Goal: Communication & Community: Answer question/provide support

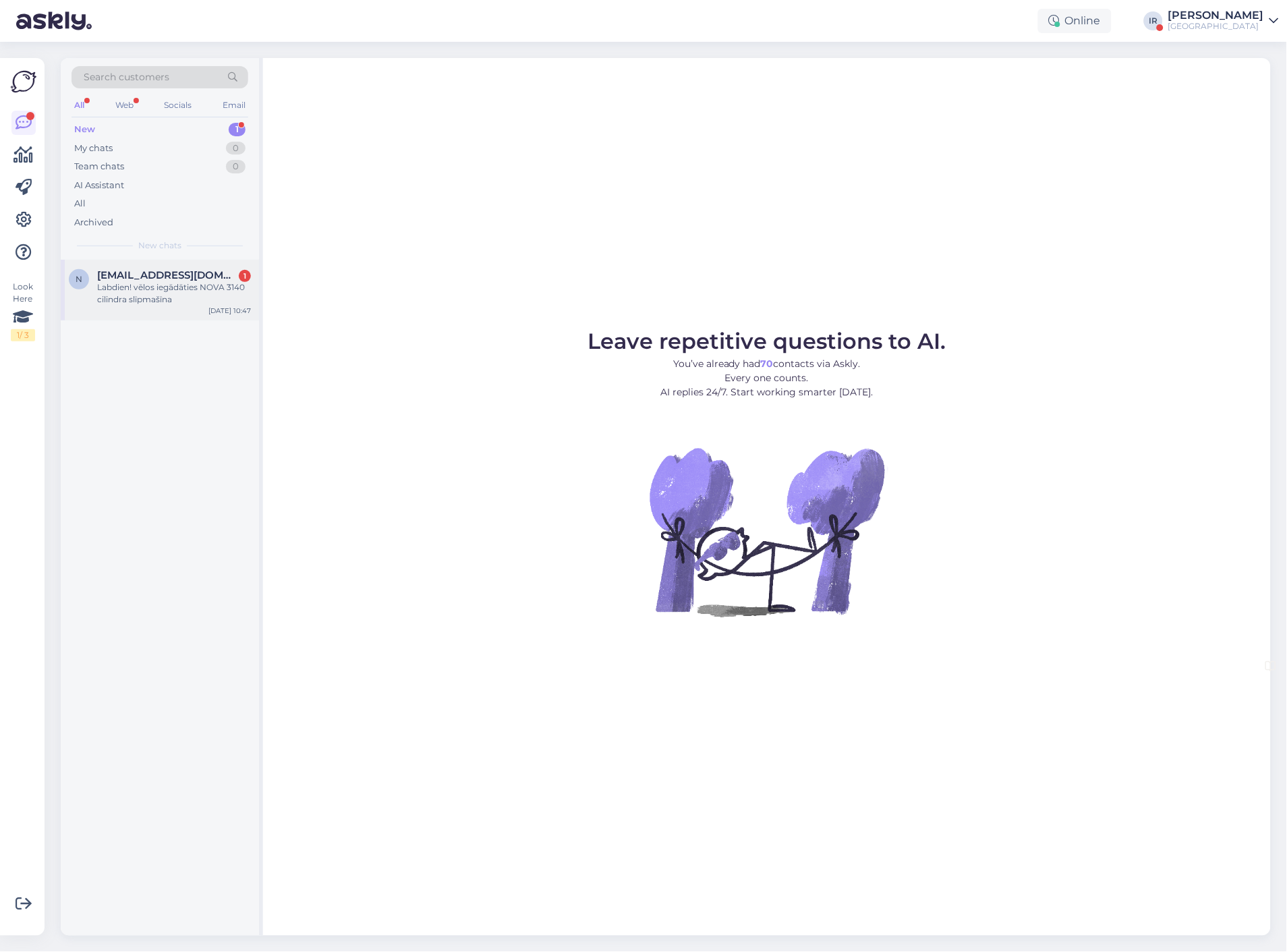
click at [162, 284] on div "Labdien! vēlos iegādāties NOVA 3140 cilindra slīpmašīna" at bounding box center [174, 293] width 154 height 24
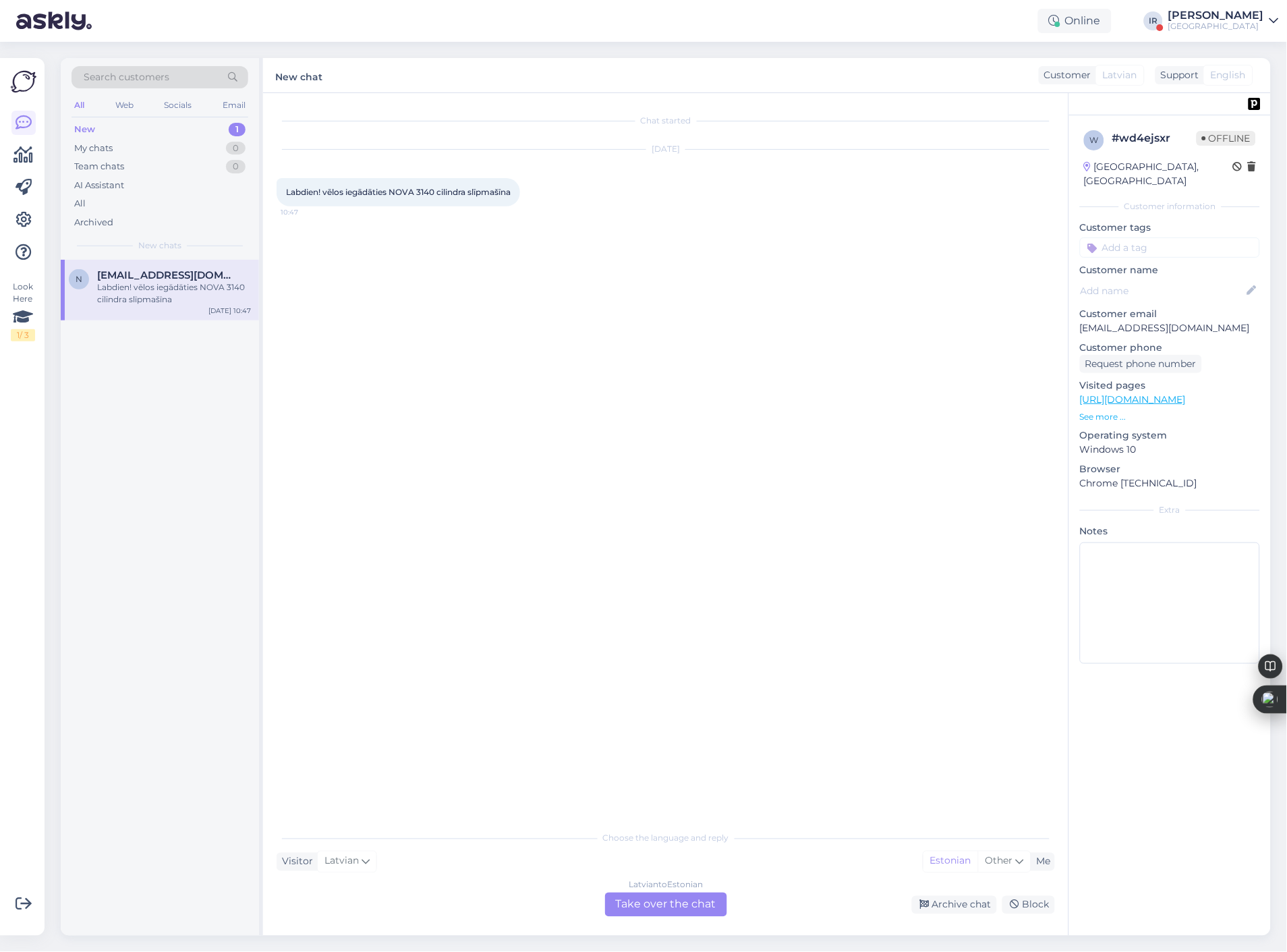
click at [645, 909] on div "[DEMOGRAPHIC_DATA] to Estonian Take over the chat" at bounding box center [666, 904] width 122 height 24
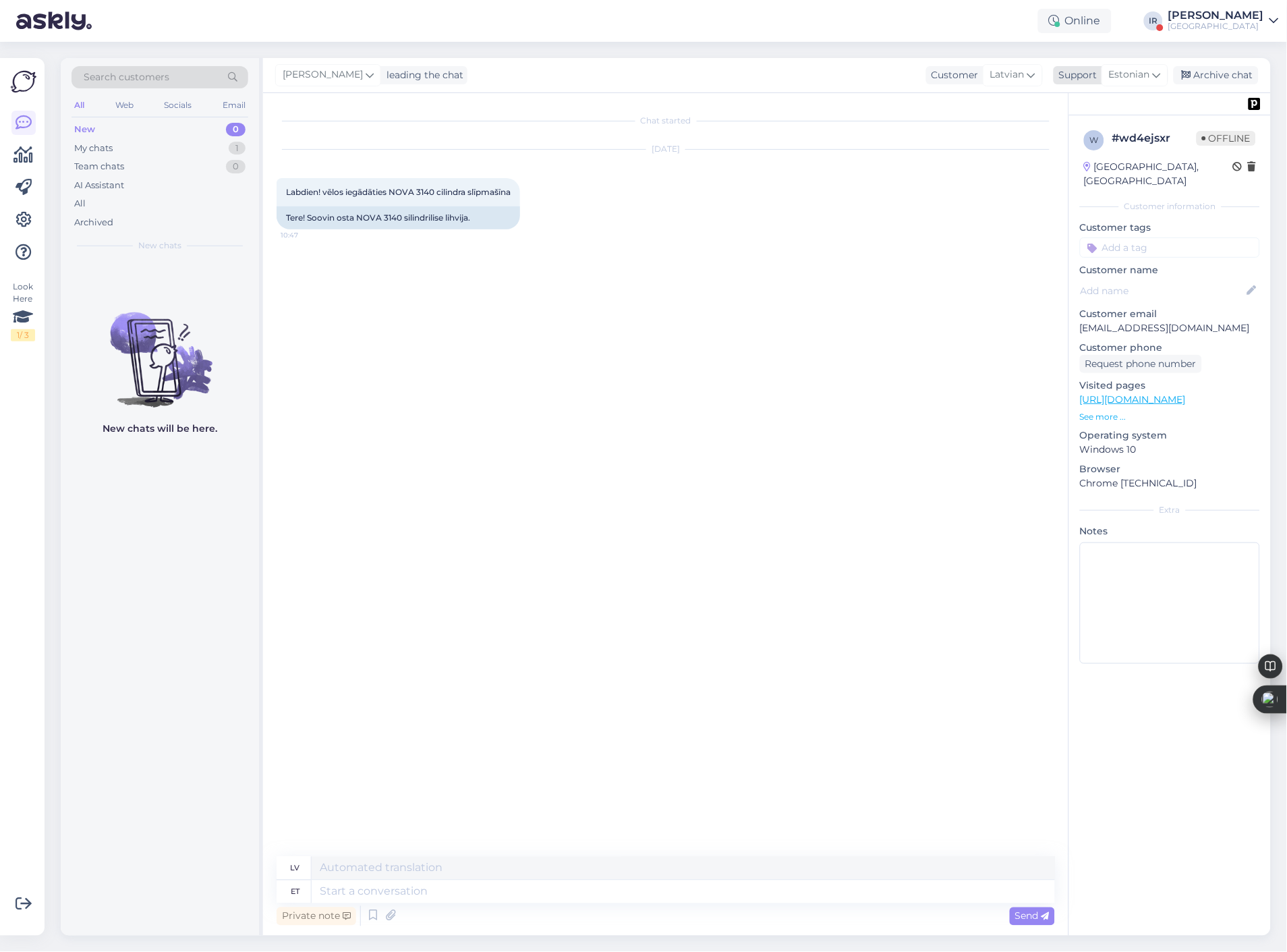
click at [1163, 71] on div "Estonian" at bounding box center [1135, 75] width 67 height 22
click at [948, 457] on div "Chat started [DATE] Labdien! vēlos iegādāties NOVA 3140 cilindra slīpmašīna 10:…" at bounding box center [672, 476] width 791 height 738
click at [1146, 81] on span "Estonian" at bounding box center [1130, 75] width 41 height 15
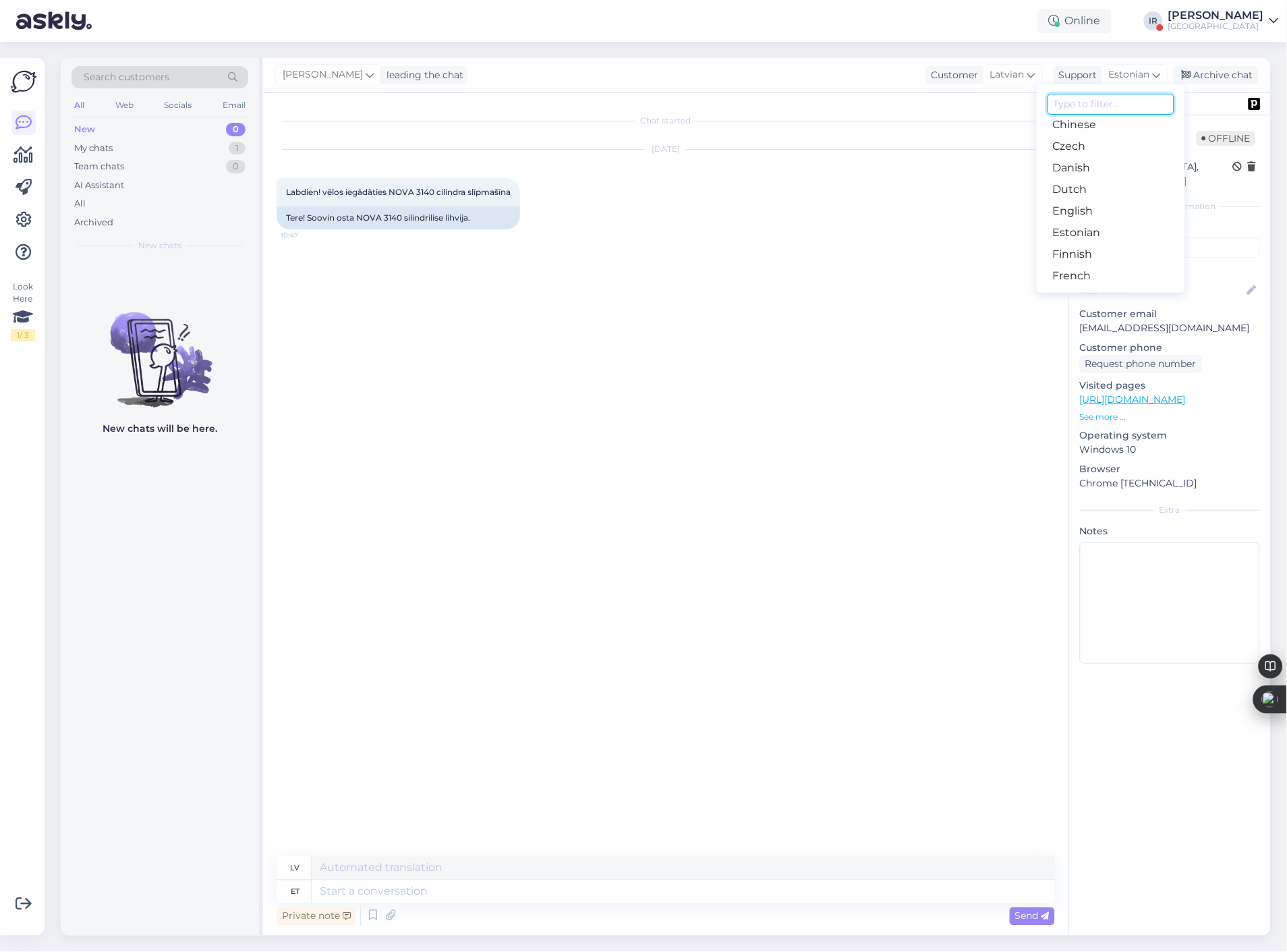
click at [1127, 101] on input at bounding box center [1111, 104] width 127 height 21
type input "eng"
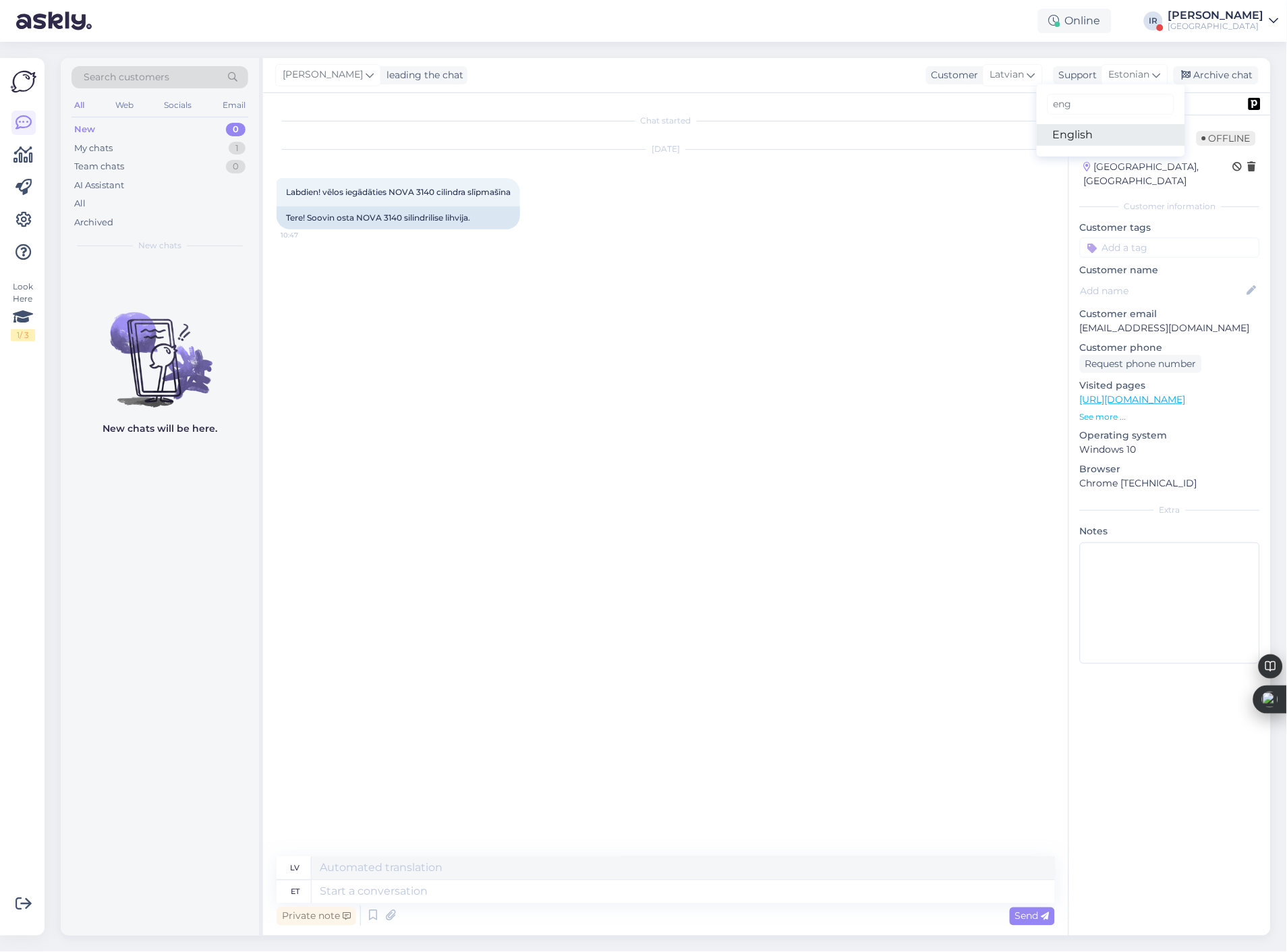
click at [1063, 132] on link "English" at bounding box center [1111, 135] width 149 height 22
click at [426, 893] on textarea at bounding box center [683, 891] width 743 height 23
type textarea "Hello"
type textarea "Sveiki"
type textarea "Hello!"
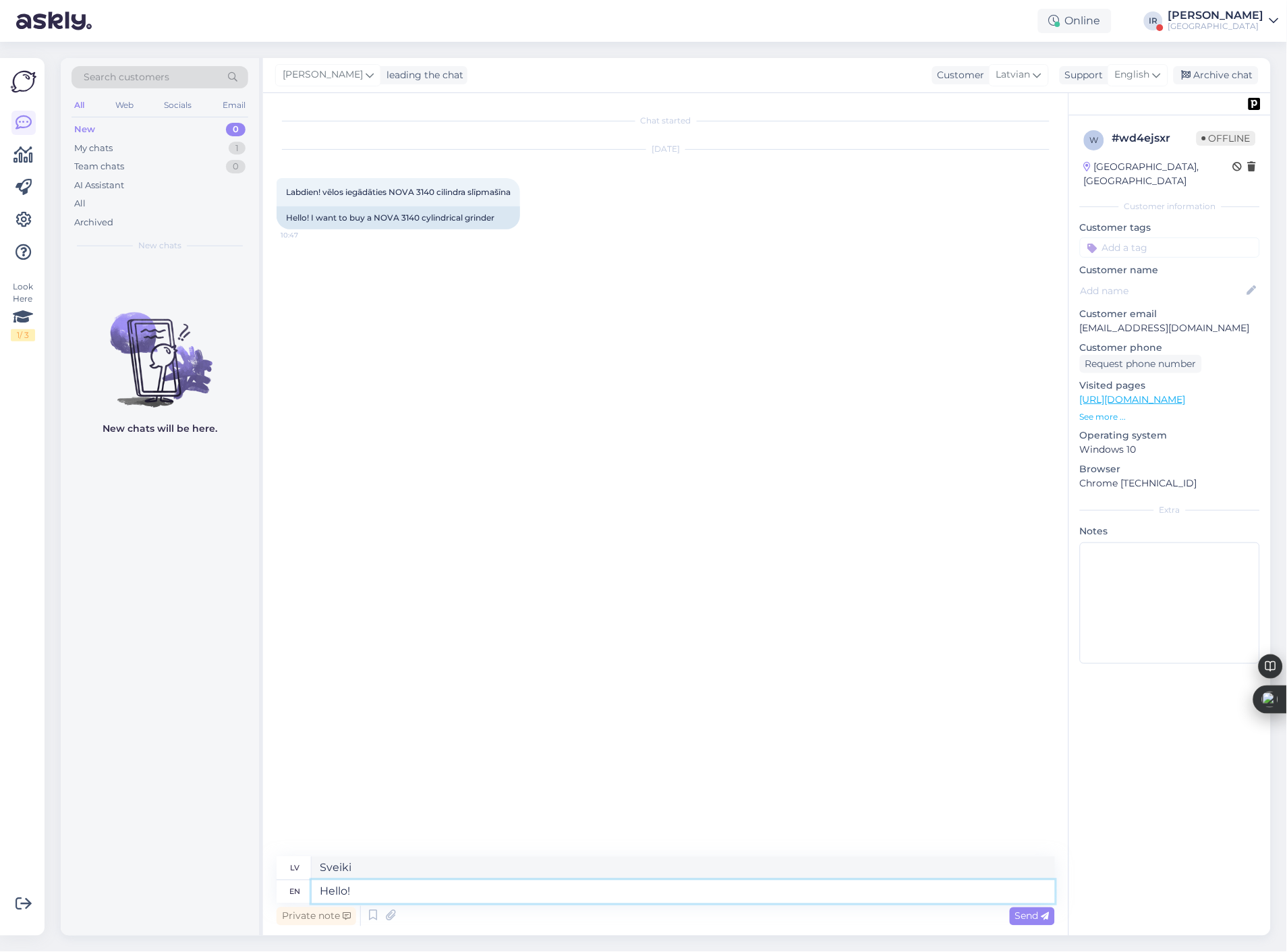
type textarea "Sveiki!"
type textarea "Hello! Good c"
type textarea "Sveiki! Labi"
type textarea "Hello! Good choice."
type textarea "Sveiki! Laba izvēle."
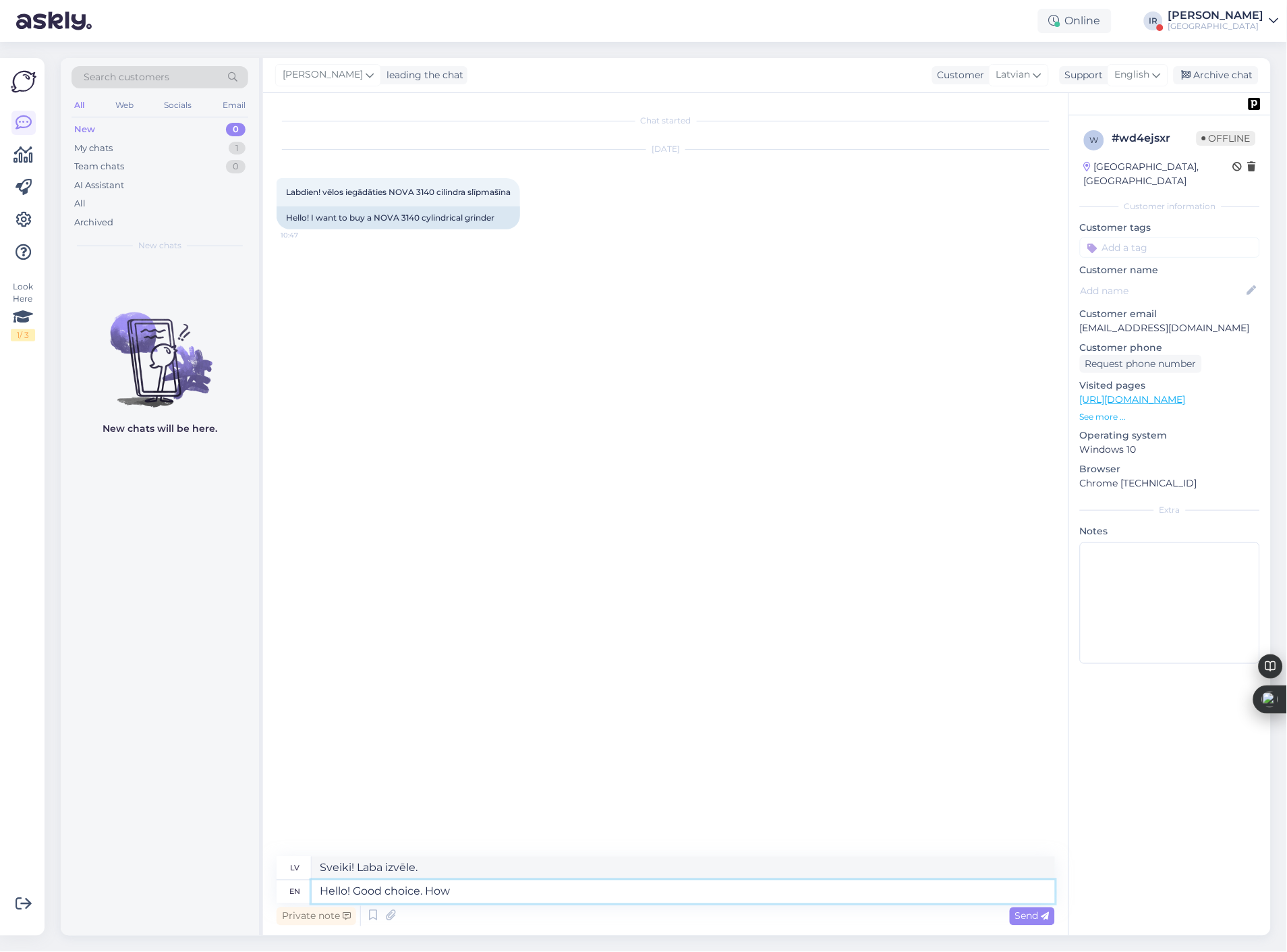
type textarea "Hello! Good choice. How"
type textarea "Sveiki! Laba izvēle. Kā"
type textarea "Hello! Good choice. How can I"
type textarea "Sveiki! Laba izvēle. Kā es varu?"
type textarea "Hello! Good choice. How can I help y"
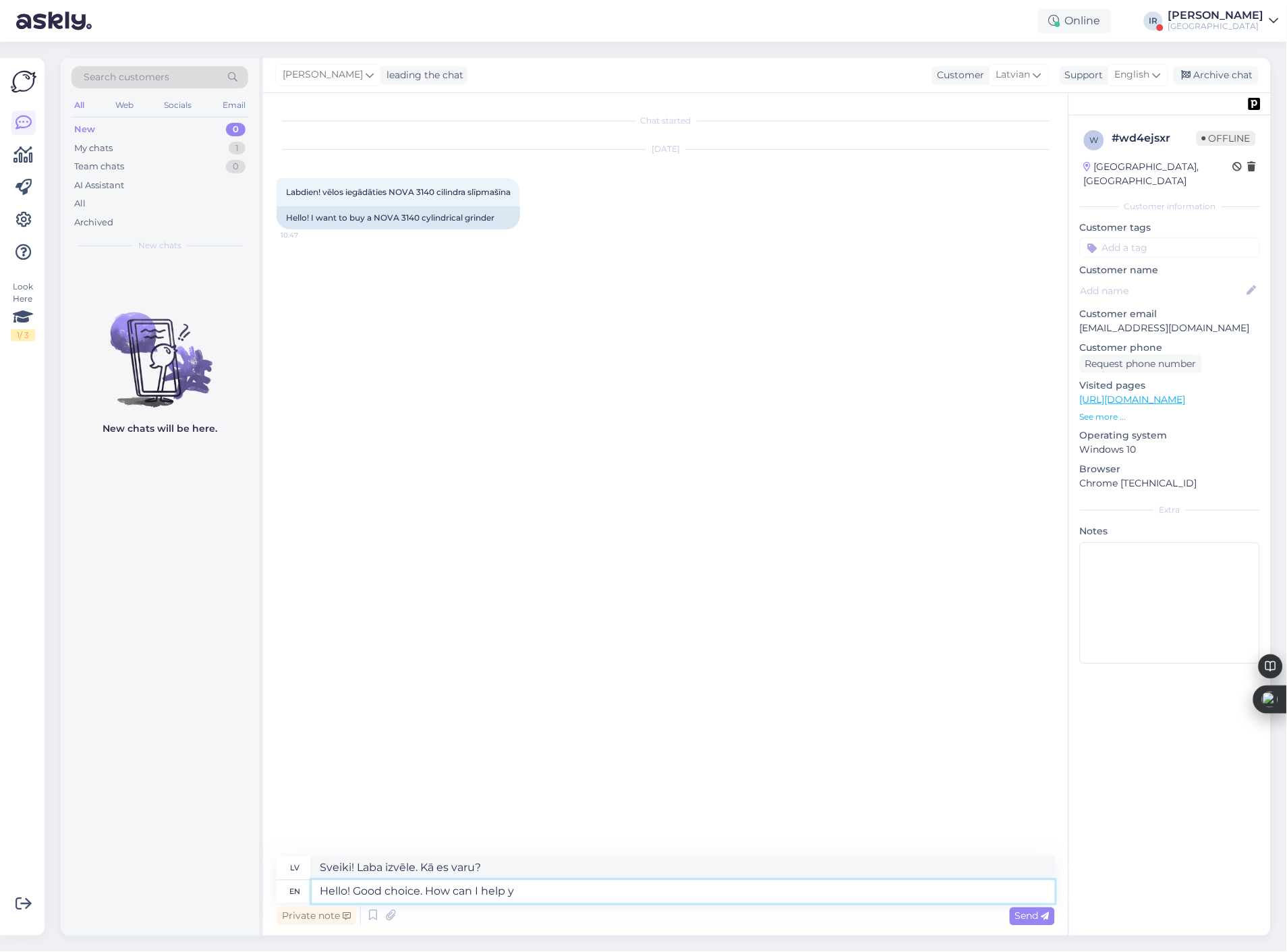
type textarea "Sveiki! Laba izvēle. [PERSON_NAME] palīdzēt?"
type textarea "Hello! Good choice. How can I help you"
type textarea "Sveiki! Laba izvēle. [PERSON_NAME] jums palīdzēt?"
type textarea "Hello! Good choice. How can I"
type textarea "Sveiki! Laba izvēle. [PERSON_NAME] palīdzēt?"
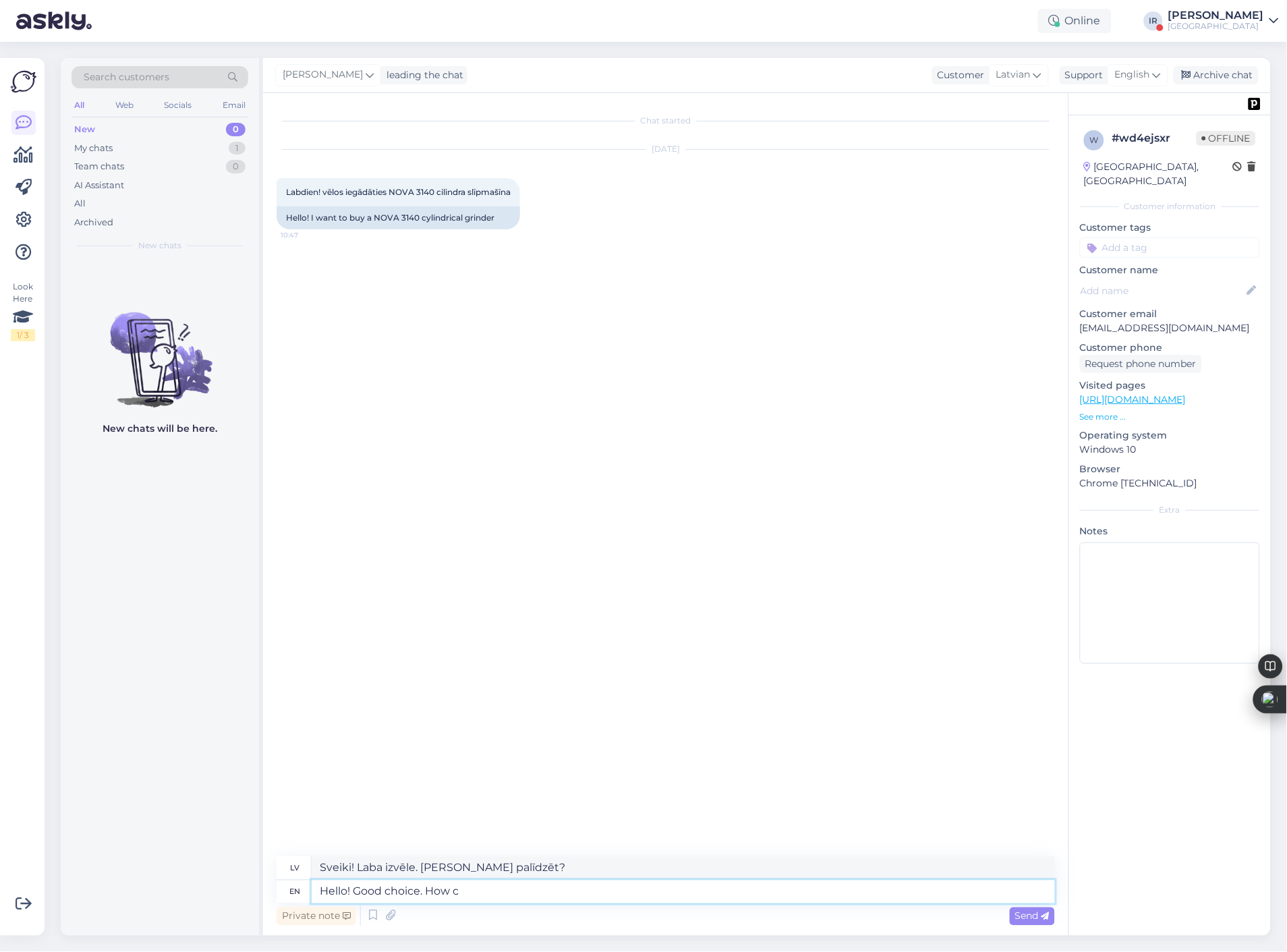
type textarea "Hello! Good choice. How"
type textarea "Sveiki! Laba izvēle. Kā es varu?"
type textarea "Hello! Good choice. How"
type textarea "Sveiki! Laba izvēle. Kā var"
type textarea "Hello! Good choice. Ho"
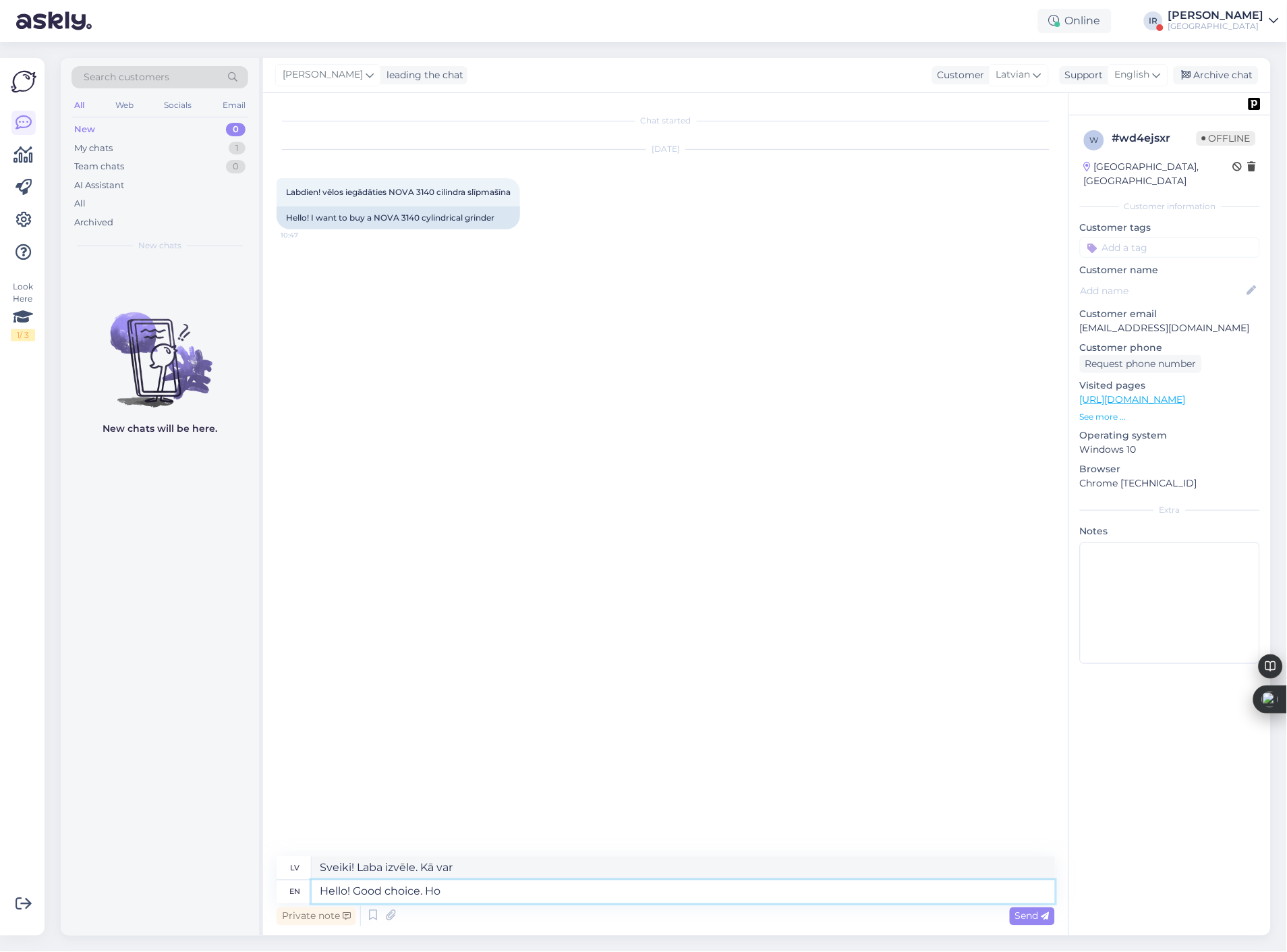
type textarea "Sveiki! Laba izvēle. Kā"
type textarea "Hello! Good choice."
type textarea "Sveiki! Laba izvēle."
type textarea "Hello! Good choice!"
type textarea "Sveiki! Laba izvēle!"
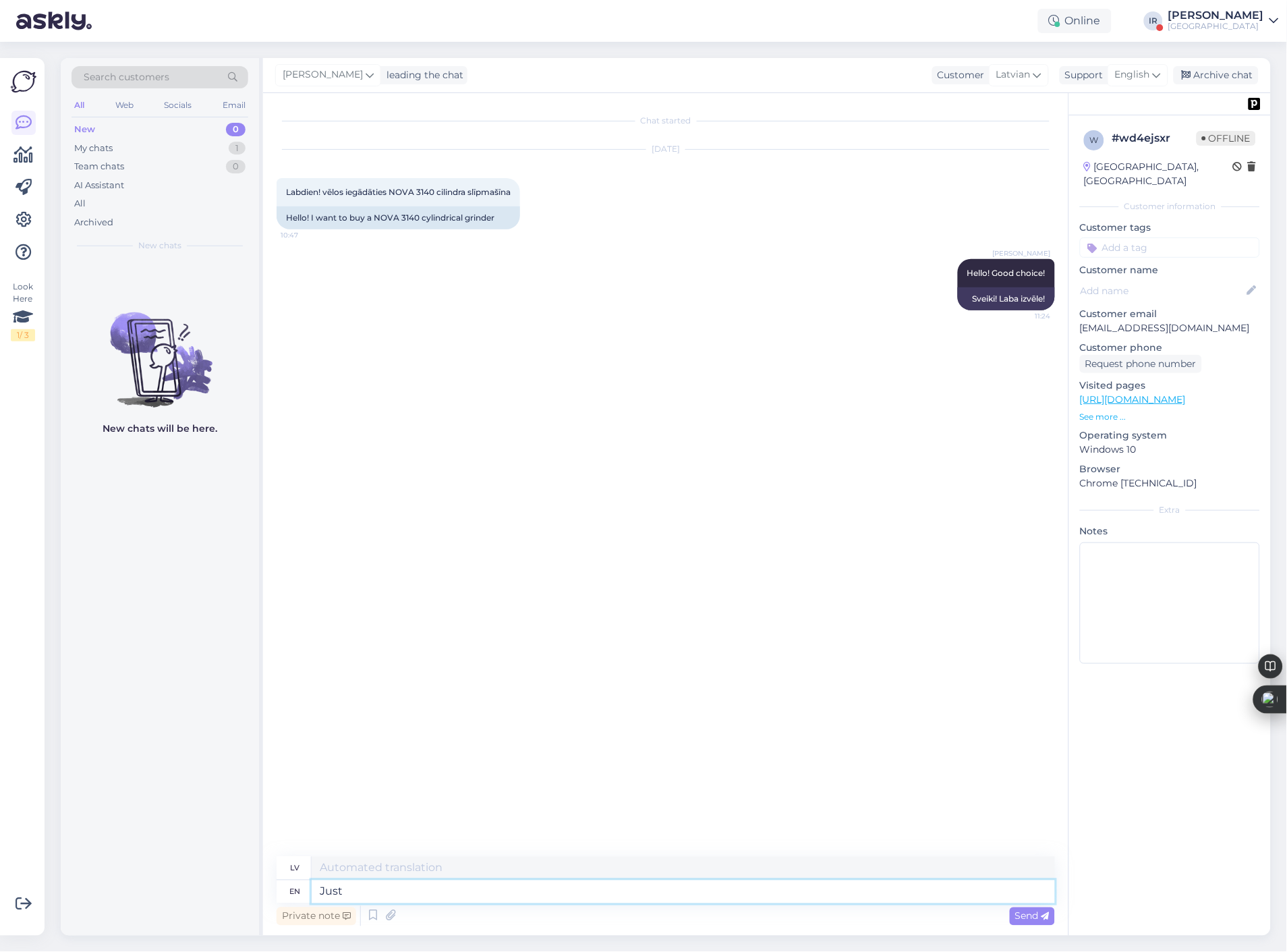
type textarea "Just"
type textarea "Tikko"
type textarea "Just add pr"
type textarea "Vienkārši pievienojiet"
type textarea "Just add product i"
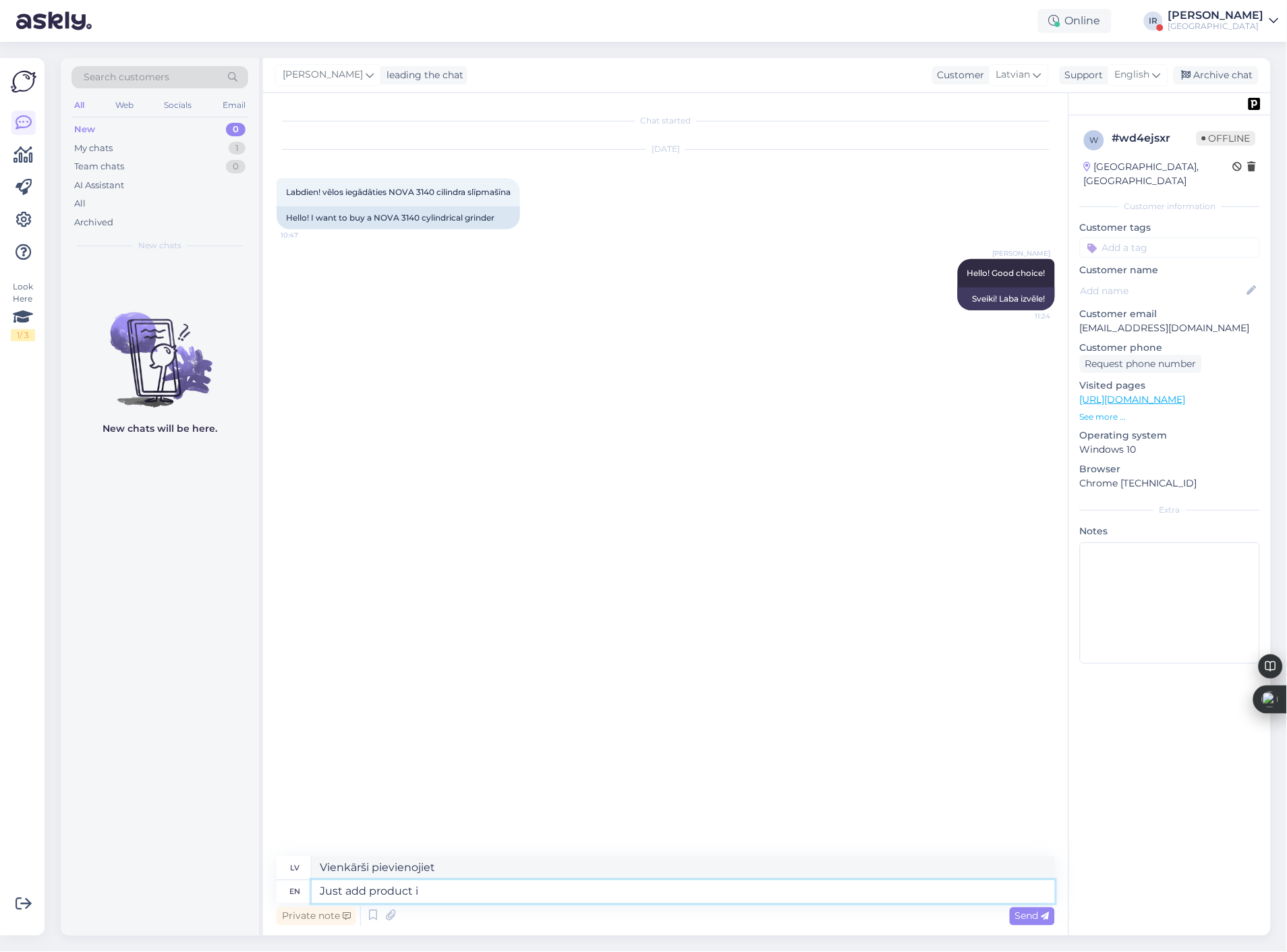
type textarea "Vienkārši pievienojiet produktu"
type textarea "Just add product in ca"
type textarea "Vienkārši pievienojiet produktu Kanādā"
type textarea "How"
type textarea "Kā"
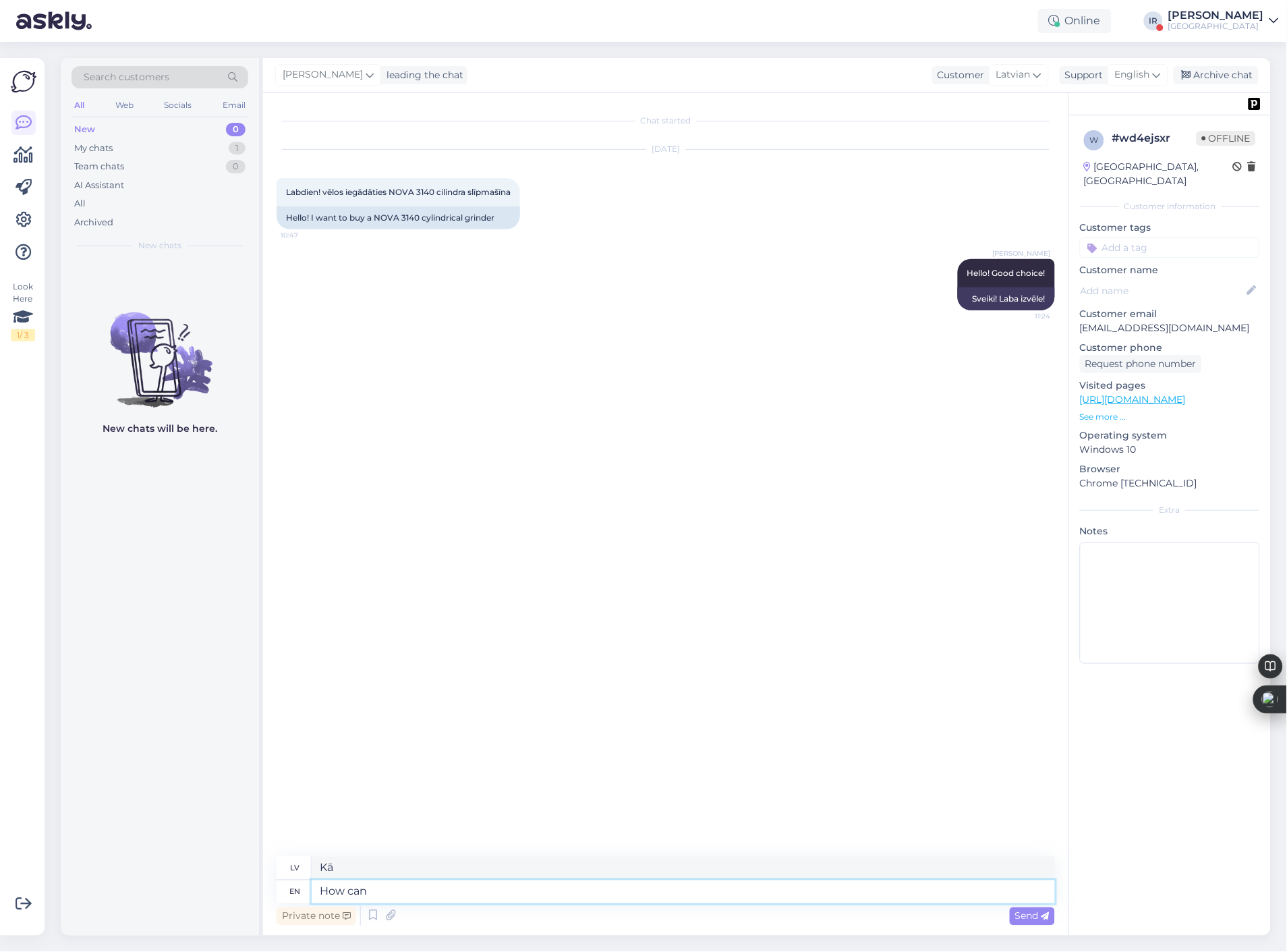
type textarea "How can"
type textarea "Kā var"
type textarea "How can I"
type textarea "Kā es varu"
type textarea "How can I help yo"
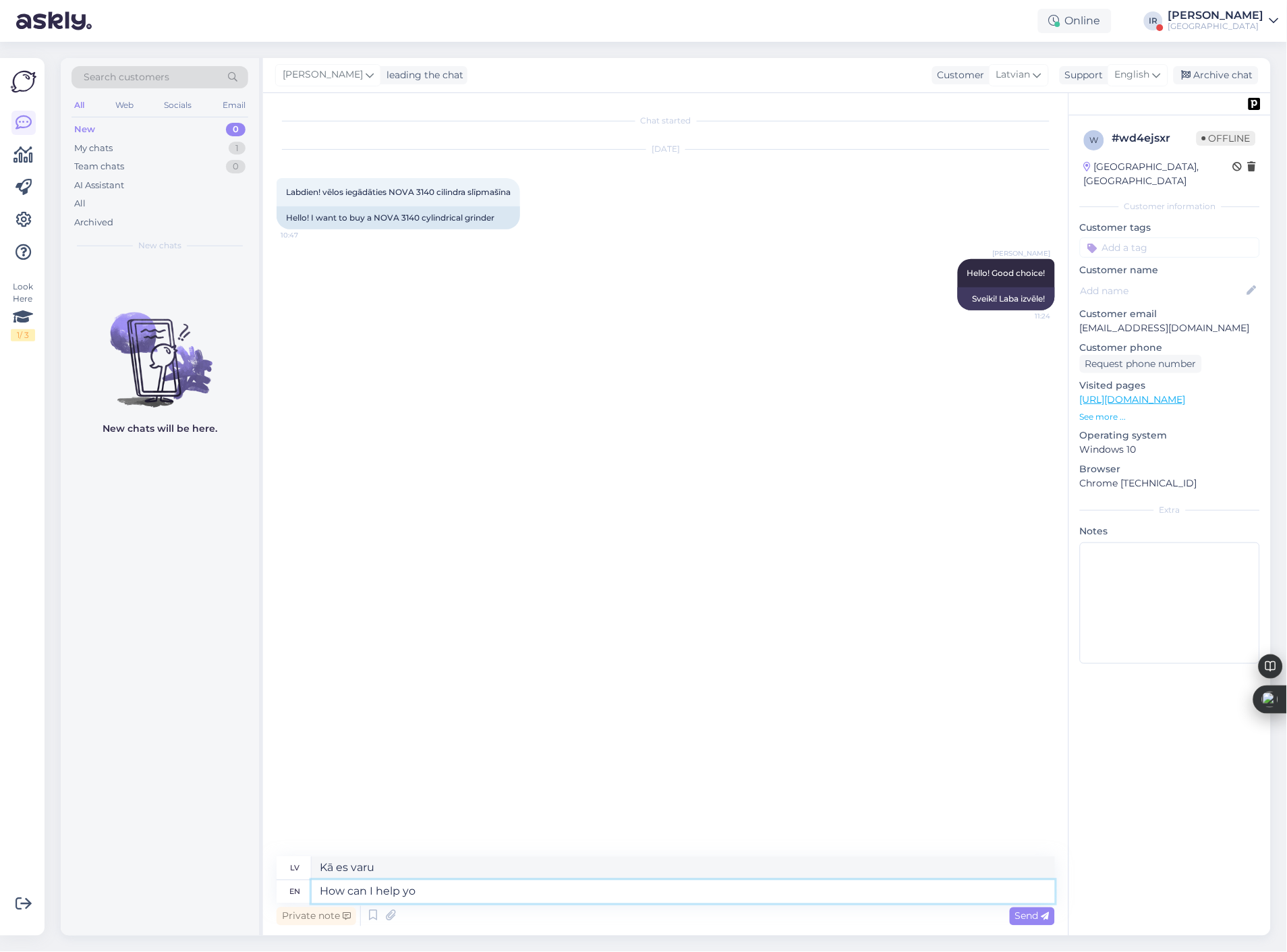
type textarea "Kā es varu palīdzēt"
type textarea "How can I help you?"
type textarea "Kā es varu jums palīdzēt?"
type textarea "Do"
type textarea "Darīt"
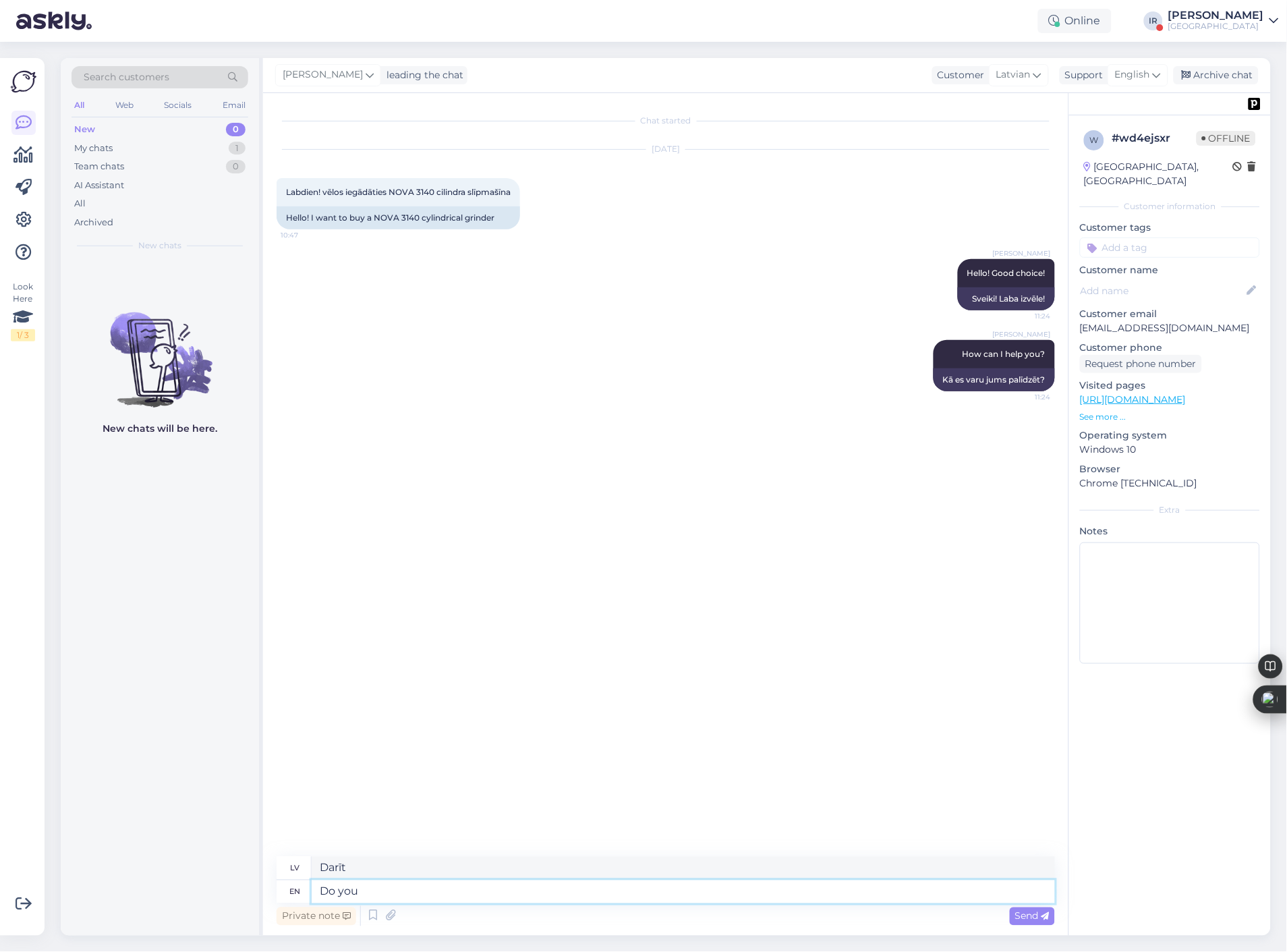
type textarea "Do you w"
type textarea "Vai tu"
type textarea "Do you want"
type textarea "Vai tu vēlies"
type textarea "Do you want m"
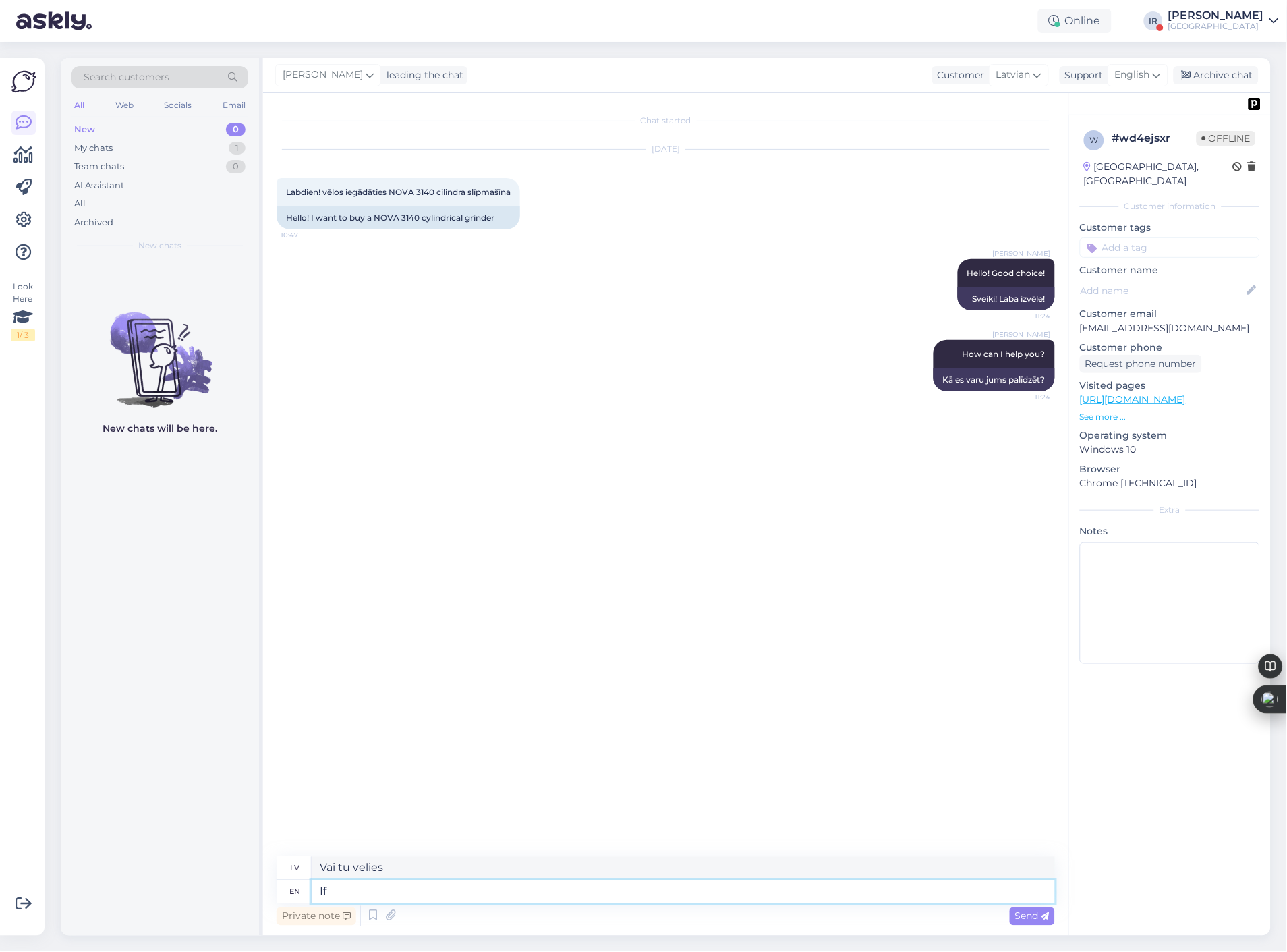
type textarea "If"
type textarea "[PERSON_NAME]"
type textarea "If you"
type textarea "Ja jūs"
type textarea "If you want"
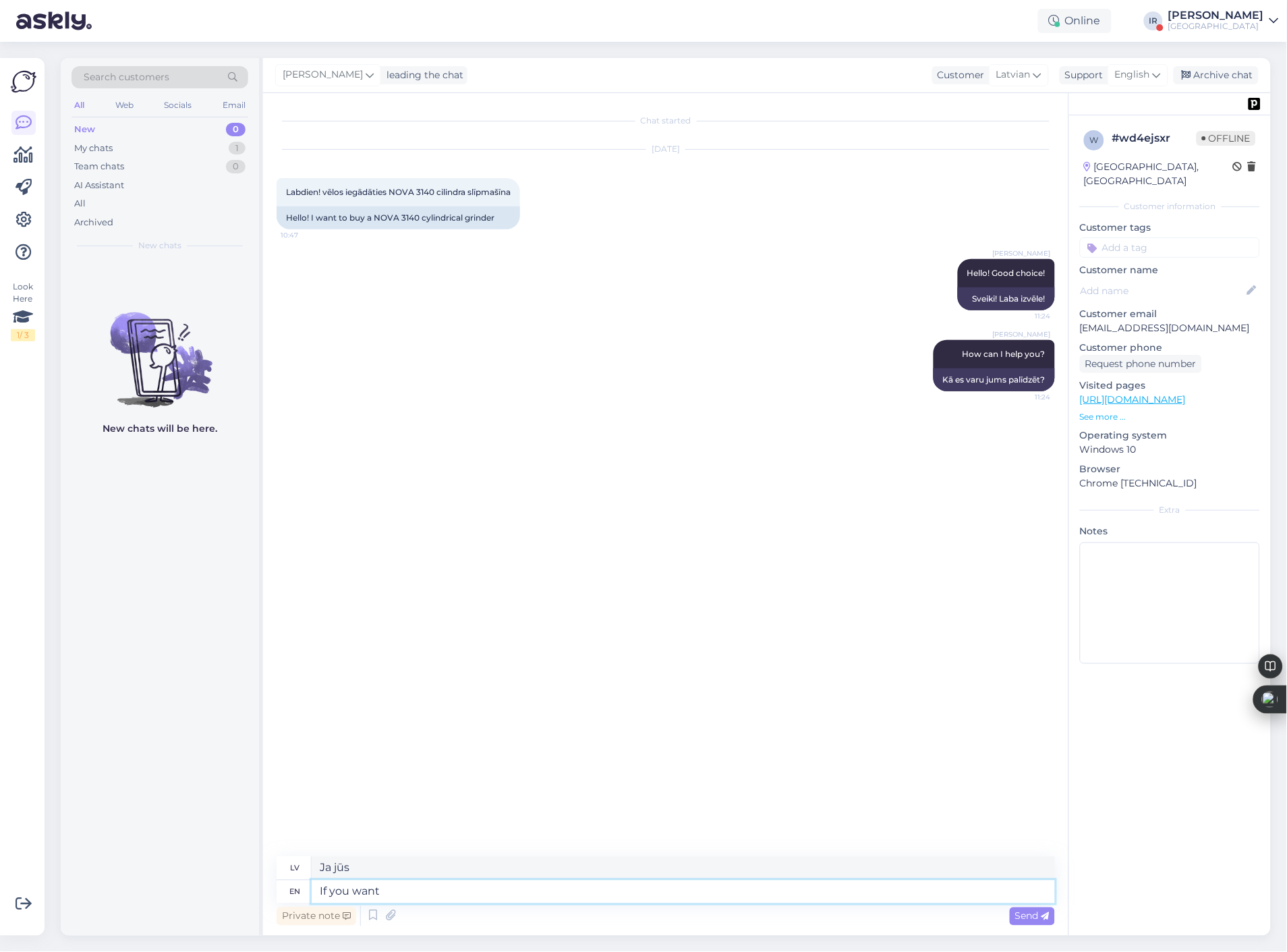
type textarea "Ja jūs bijāt"
type textarea "If you want"
type textarea "Ja vēlaties"
type textarea "If you want to but"
type textarea "Ja vēlaties, bet"
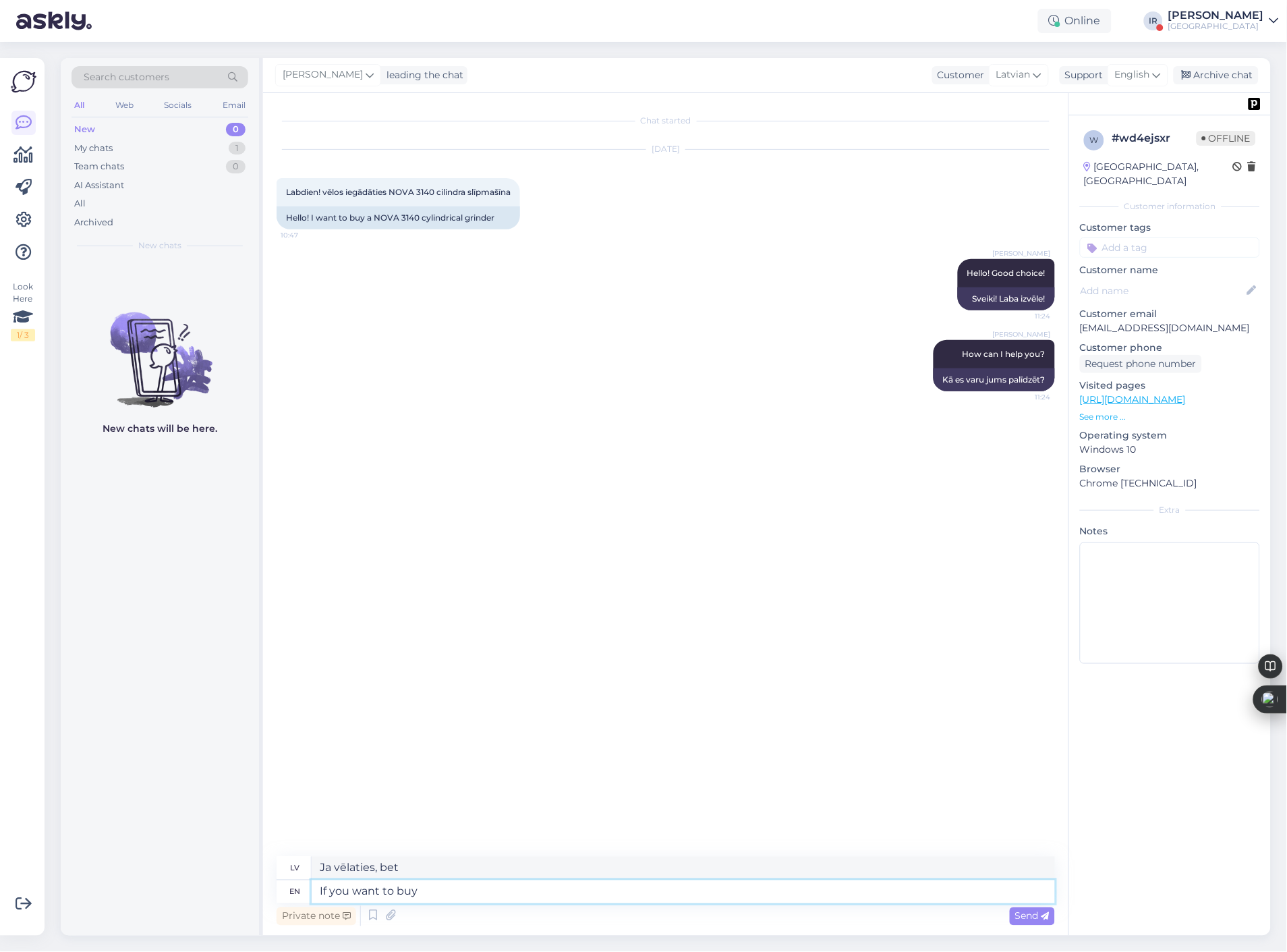
type textarea "If you want to buy"
type textarea "Ja vēlaties iegādāties"
type textarea "If you want to buy then"
type textarea "Ja vēlaties pirkt, tad"
type textarea "If you want to buy then you"
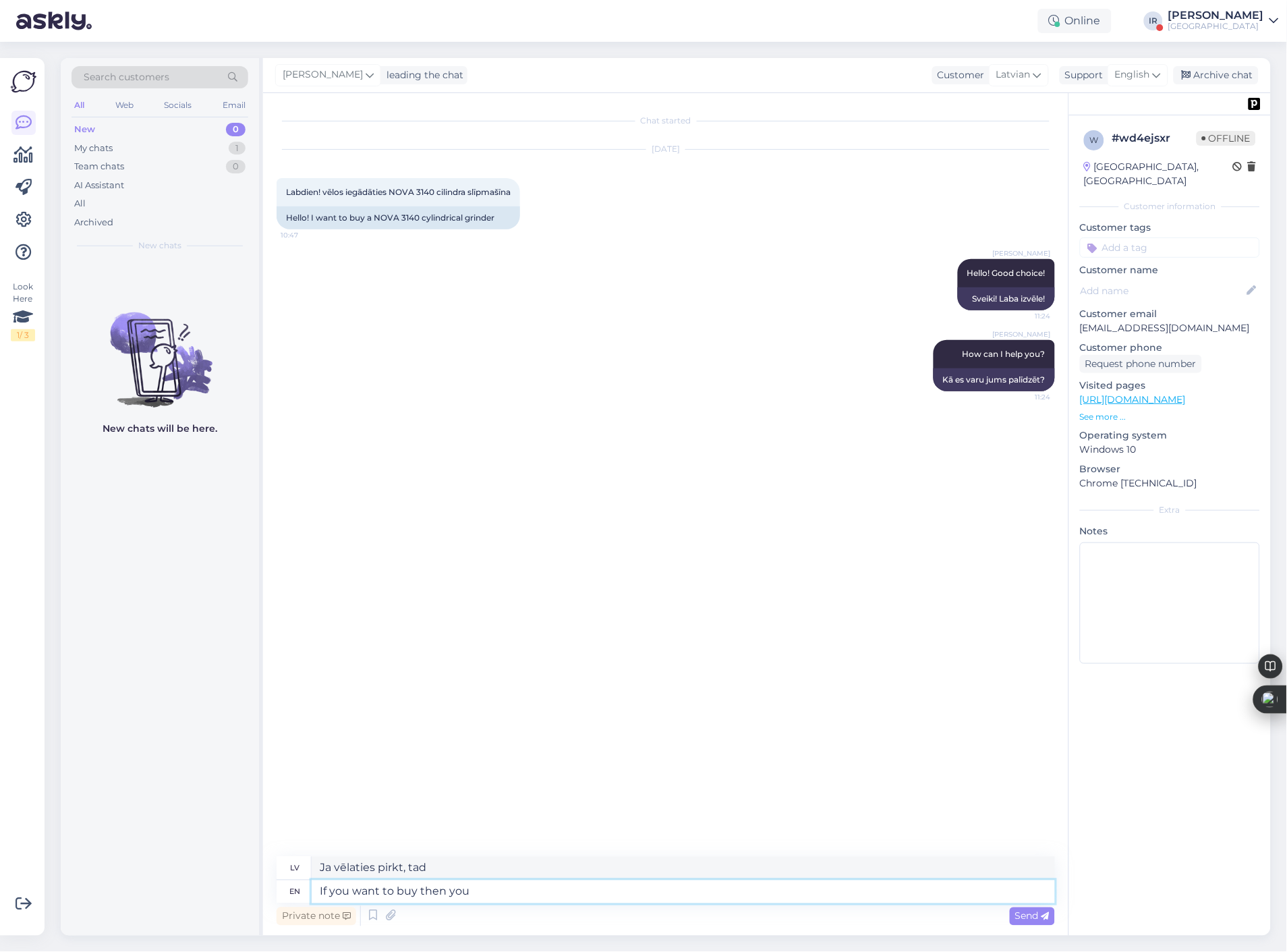
type textarea "Ja vēlaties pirkt, tad jūs"
type textarea "If you want to buy then you can"
type textarea "Ja vēlaties iegādāties, [PERSON_NAME]"
type textarea "If you want to buy then you can buy"
type textarea "Ja vēlaties pirkt, [PERSON_NAME] pirkt"
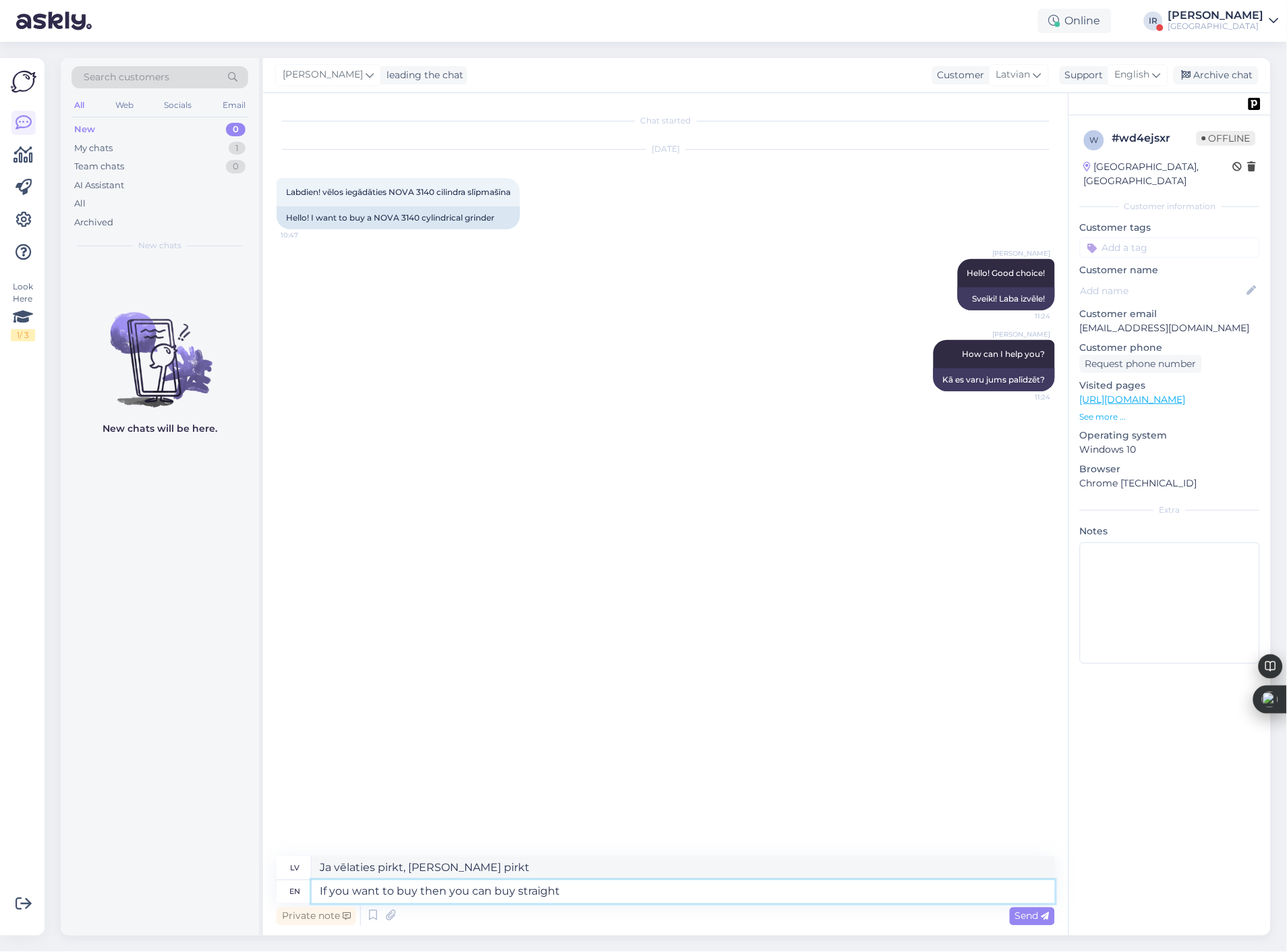
type textarea "If you want to buy then you can buy straight"
type textarea "Ja vēlaties pirkt, varat pirkt [PERSON_NAME]"
type textarea "If you want to buy then you can buy straight from o"
type textarea "Ja vēlaties iegādāties, varat to [PERSON_NAME] no"
type textarea "If you want to buy then you can buy straight from our h"
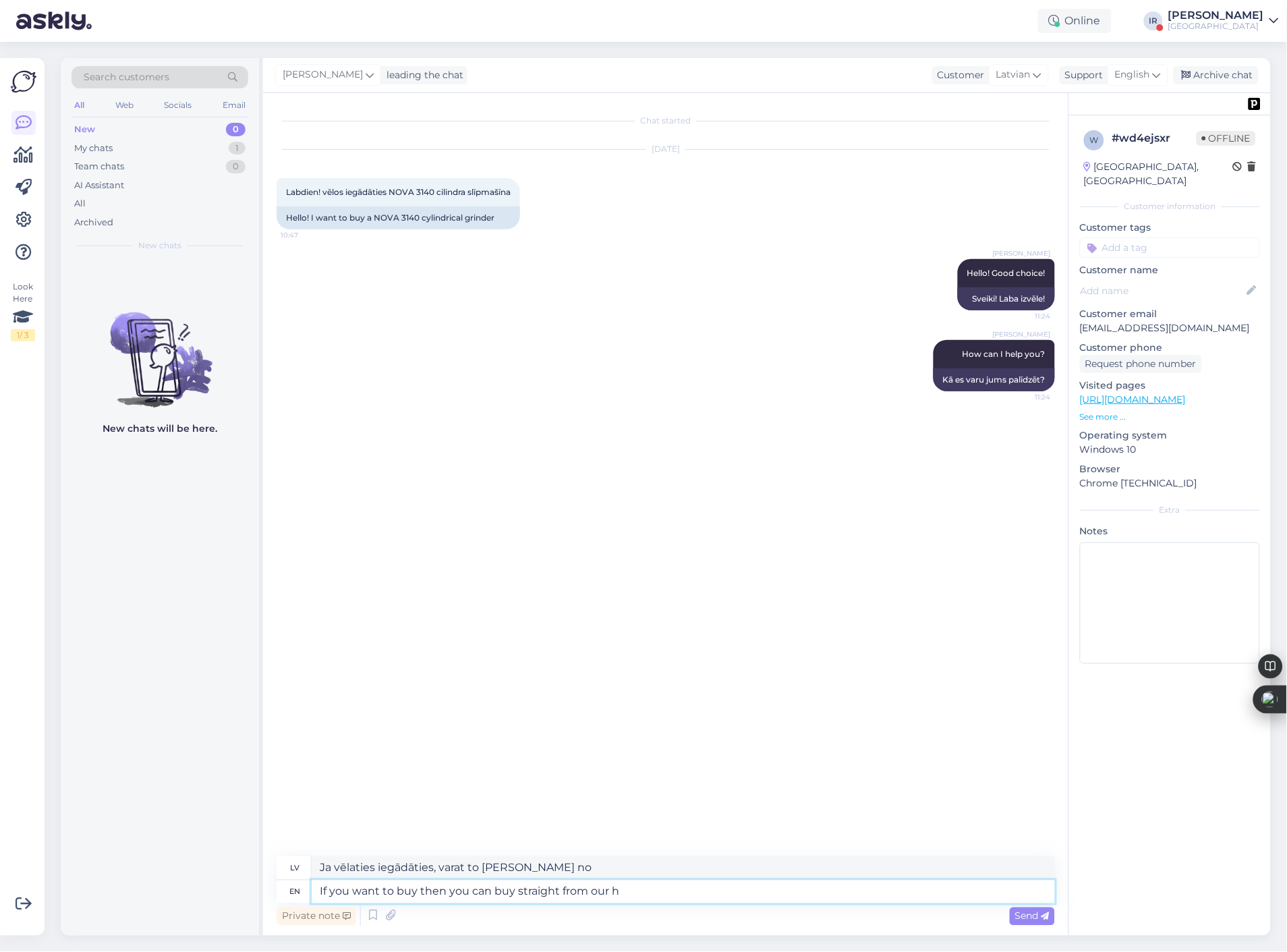
type textarea "Ja vēlaties iegādāties, varat to izdarīt [PERSON_NAME] no mums"
type textarea "If you want to buy then you can buy straight from our homepage."
type textarea "Ja vēlaties iegādāties, varat to izdarīt [PERSON_NAME] mājaslapā."
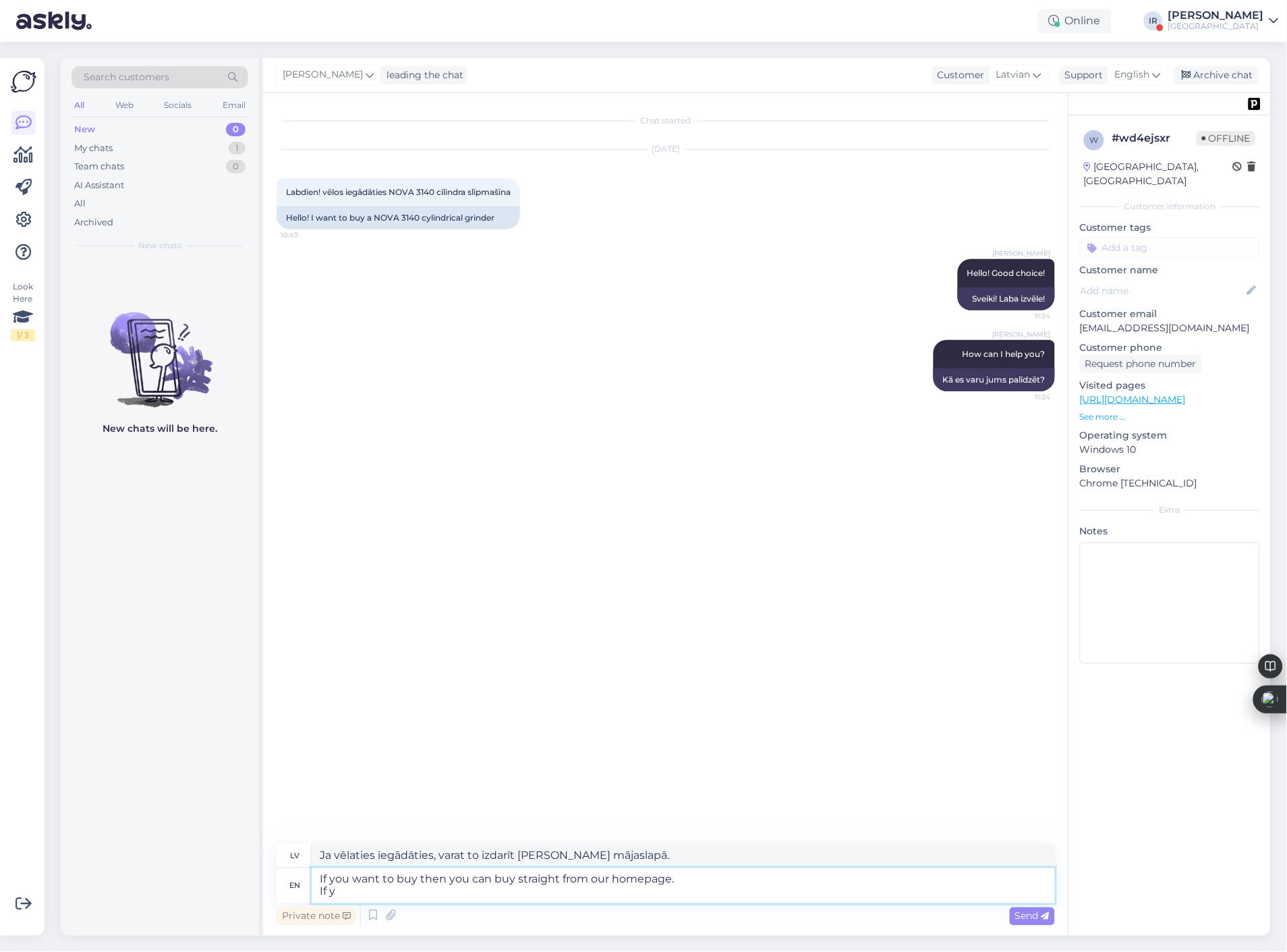
type textarea "If you want to buy then you can buy straight from our homepage. If yo"
type textarea "Ja vēlaties iegādāties, varat to izdarīt [PERSON_NAME] mājaslapā. Ja"
type textarea "If you want to buy then you can buy straight from our homepage. If you"
type textarea "Ja vēlaties iegādāties, varat to izdarīt [PERSON_NAME] mājaslapā. Ja jūs"
type textarea "If you want to buy then you can buy straight from our homepage. If you join n"
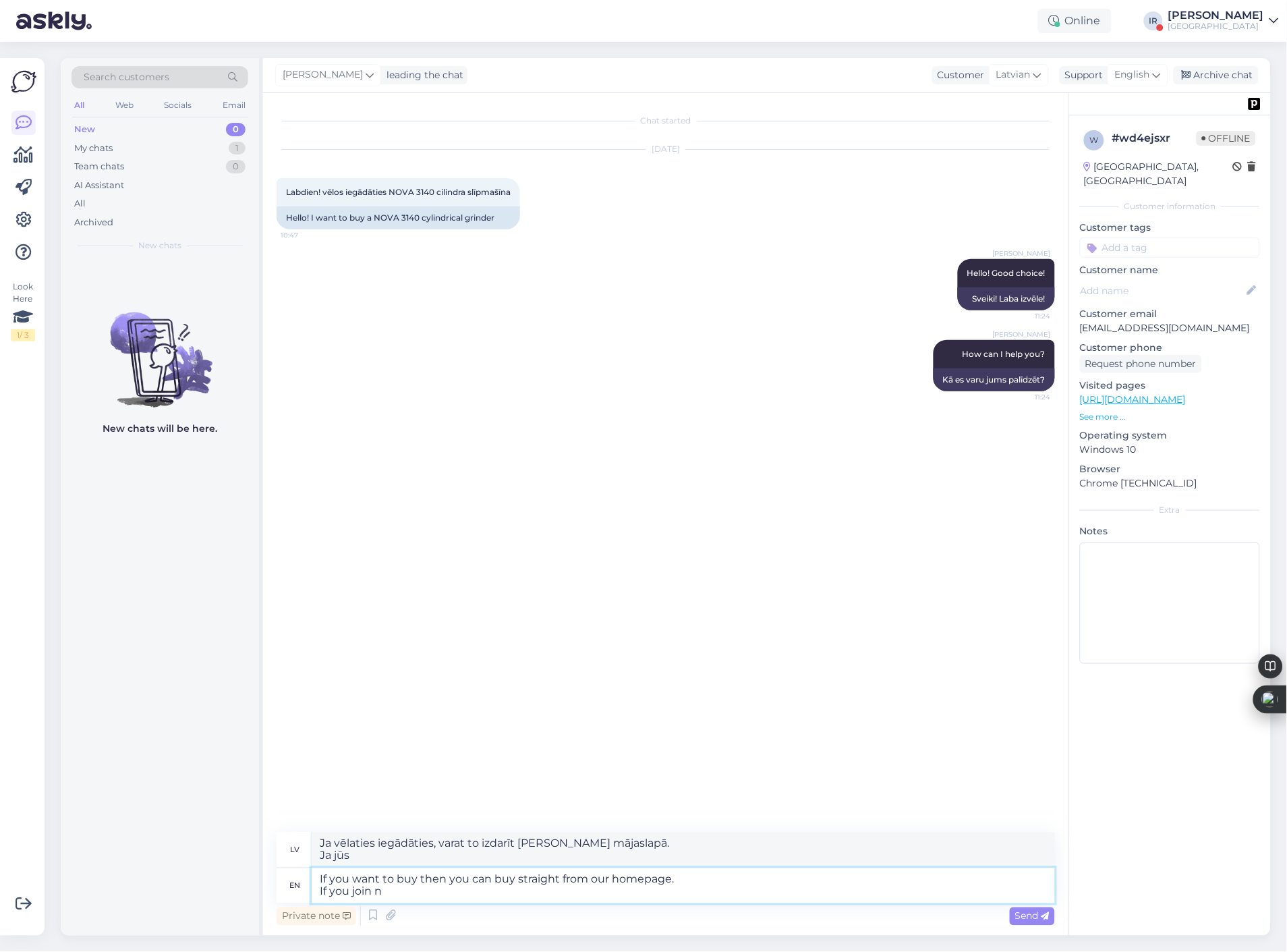
type textarea "Ja vēlaties iegādāties, varat to izdarīt [PERSON_NAME] mājaslapā. Ja pievienoja…"
type textarea "If you want to buy then you can buy straight from our homepage. If you join new…"
type textarea "Ja vēlaties iegādāties, varat to izdarīt [PERSON_NAME] no [PERSON_NAME] mājasla…"
type textarea "If you want to buy then you can buy straight from our homepage. If you join new…"
type textarea "Ja vēlaties iegādāties, varat to izdarīt [PERSON_NAME] no [PERSON_NAME] mājasla…"
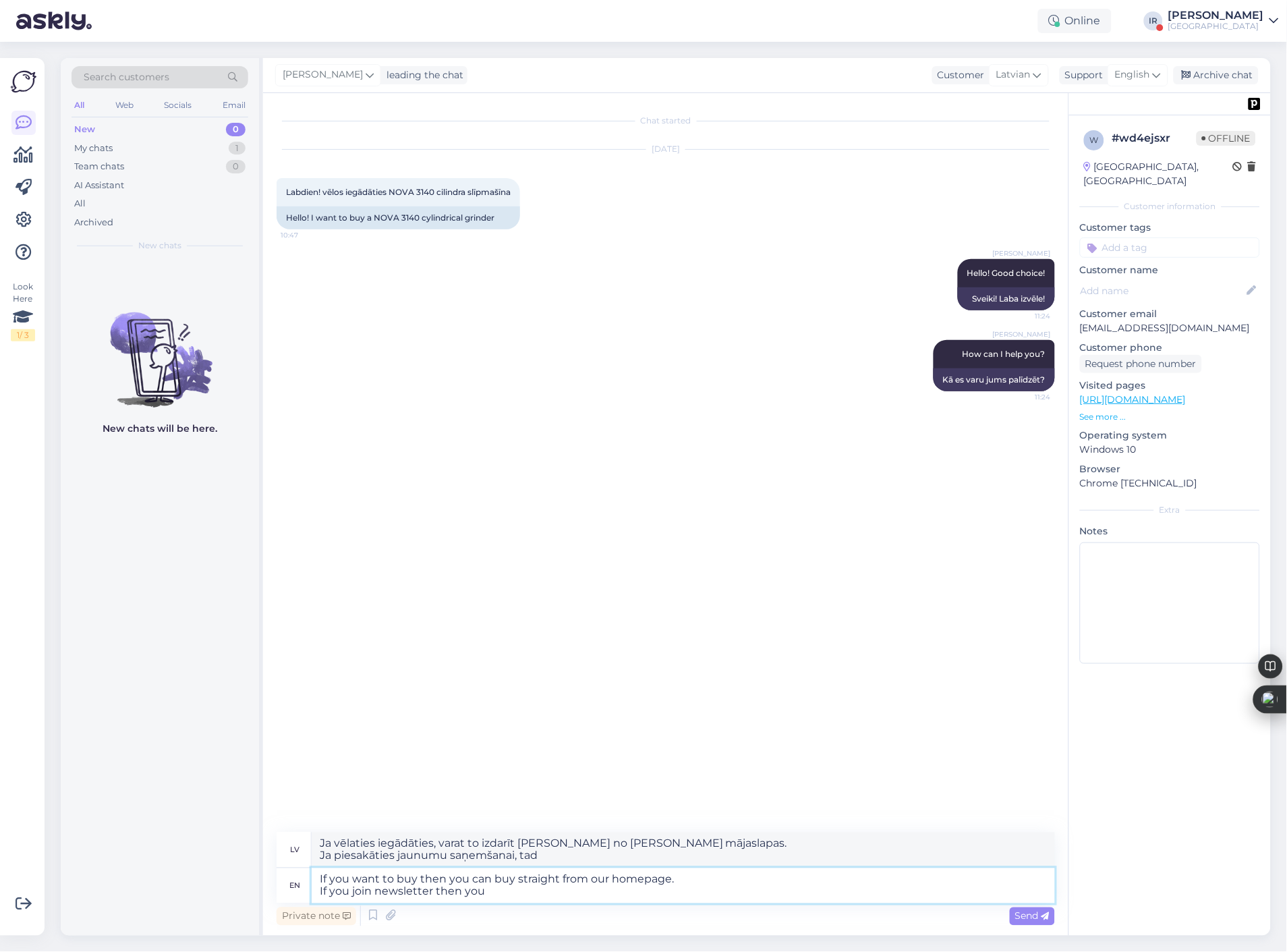
type textarea "If you want to buy then you can buy straight from our homepage. If you join new…"
type textarea "Ja vēlaties iegādāties, varat to izdarīt [PERSON_NAME] no [PERSON_NAME] mājasla…"
type textarea "If you want to buy then you can buy straight from our homepage. If you join new…"
type textarea "Ja vēlaties iegādāties, varat to izdarīt [PERSON_NAME] no [PERSON_NAME] mājasla…"
type textarea "If you want to buy then you can buy straight from our homepage. If you join new…"
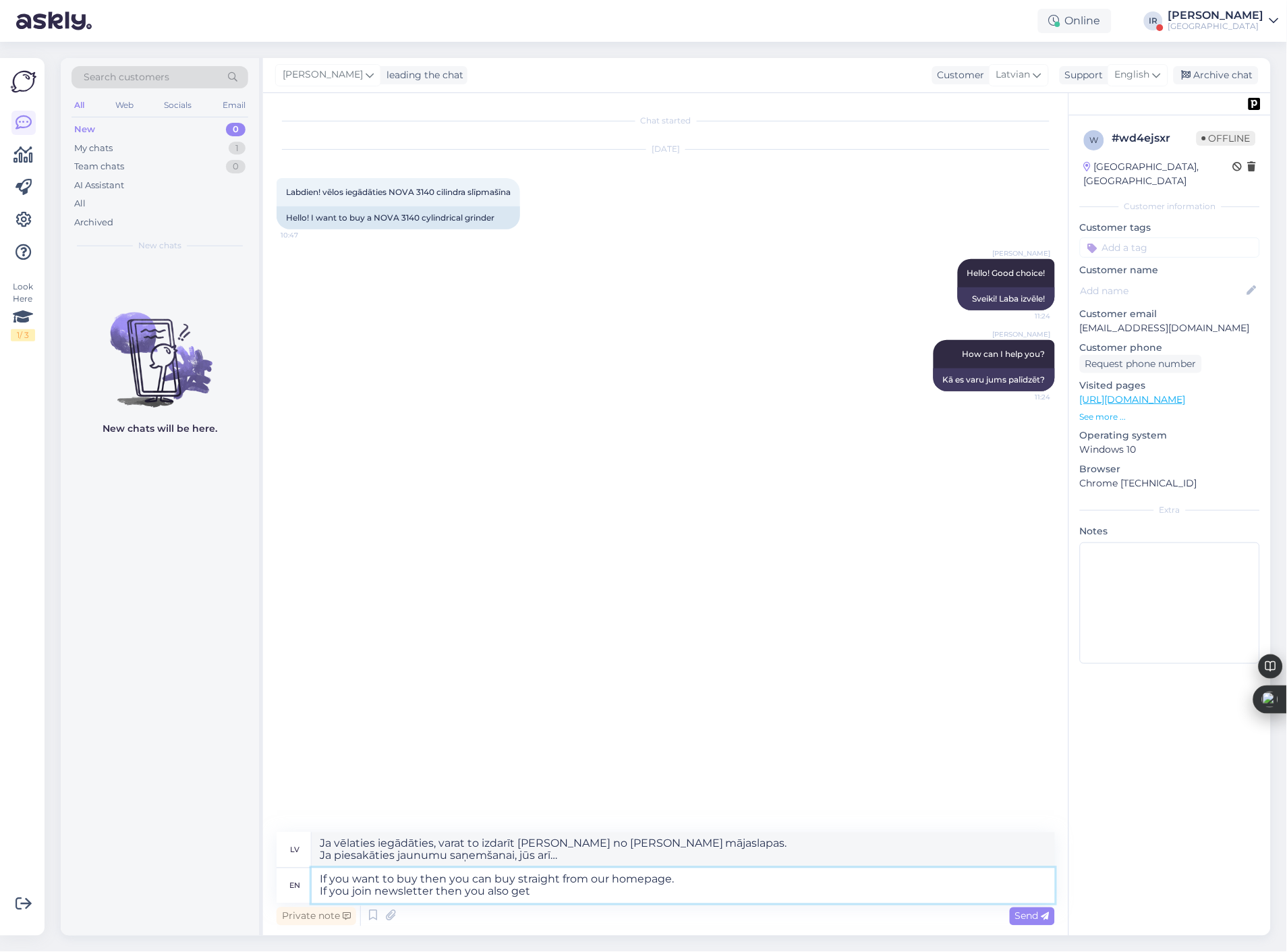
type textarea "Ja vēlaties iegādāties, varat to izdarīt [PERSON_NAME] mājaslapā. Ja piesakātie…"
type textarea "If you want to buy then you can buy straight from our homepage. If you join new…"
type textarea "Ja vēlaties iegādāties, varat to izdarīt [PERSON_NAME] mājaslapā. Ja pievienoja…"
type textarea "If you want to buy then you can buy straight from our homepage. If you join new…"
type textarea "Ja vēlaties iegādāties, varat to izdarīt [PERSON_NAME] mājaslapā. Ja pievienoja…"
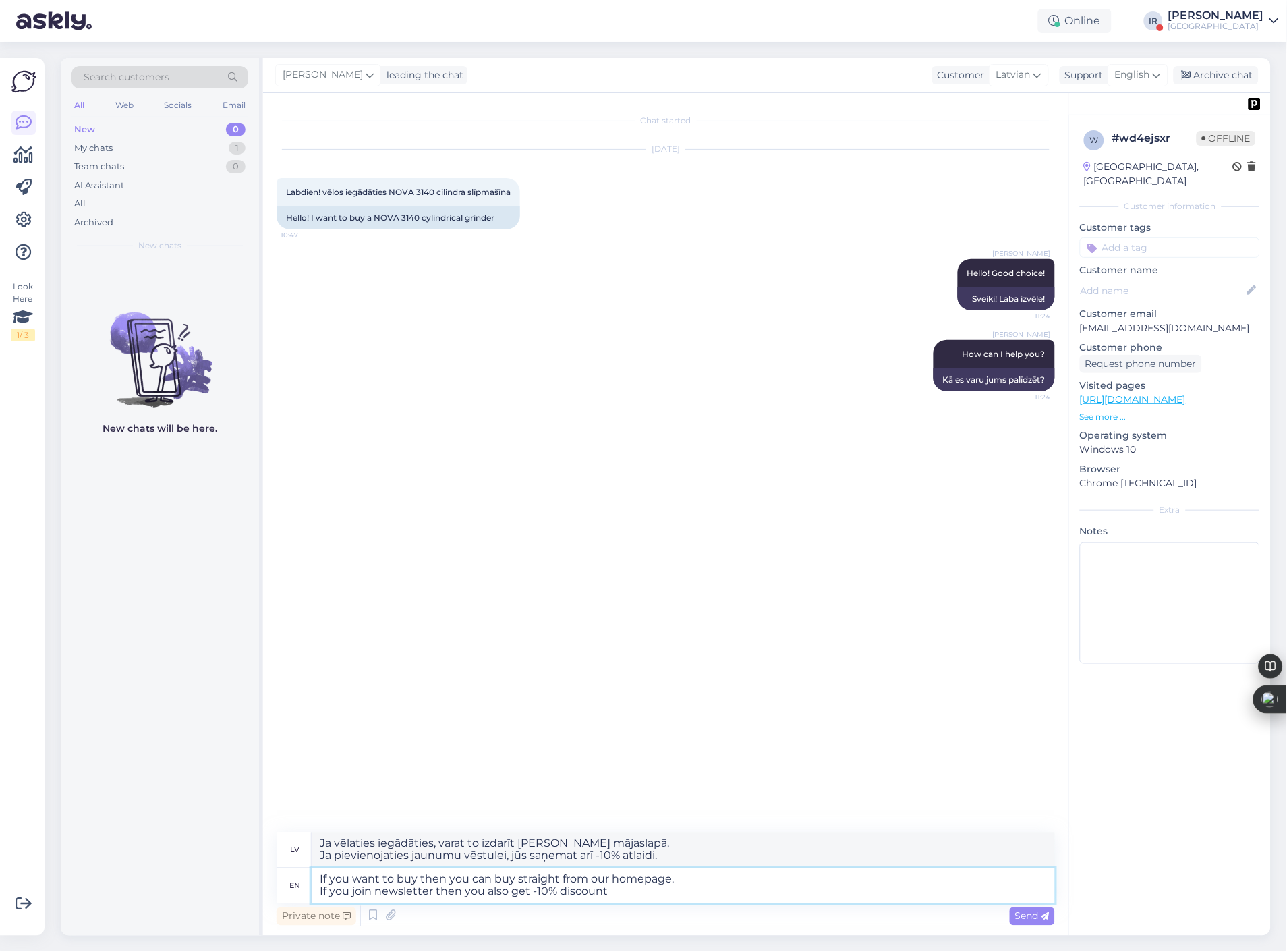
type textarea "If you want to buy then you can buy straight from our homepage. If you join new…"
type textarea "Ja vēlaties iegādāties, varat to izdarīt [PERSON_NAME] mājaslapā. Ja pievienoja…"
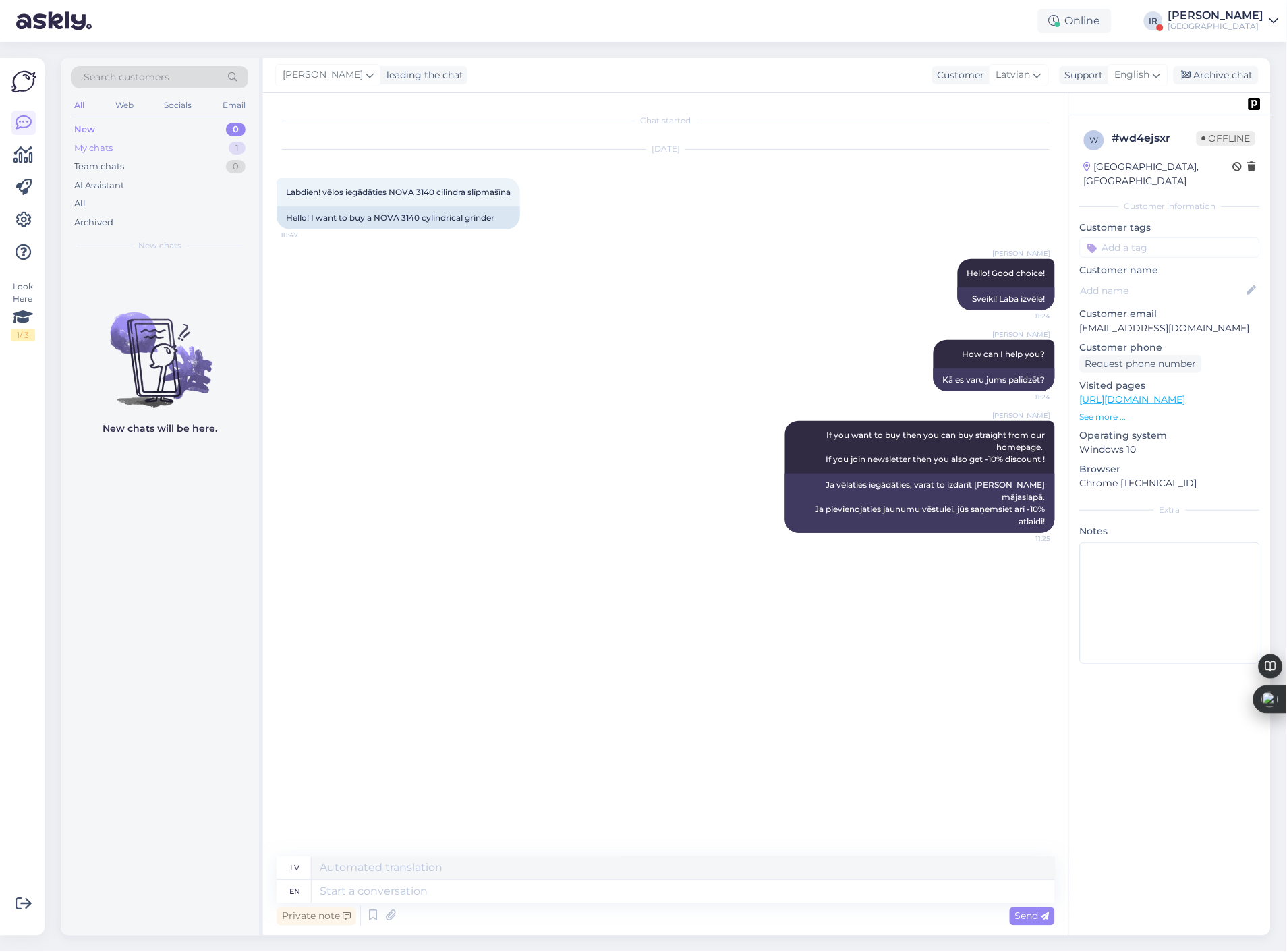
click at [182, 149] on div "My chats 1" at bounding box center [160, 149] width 177 height 19
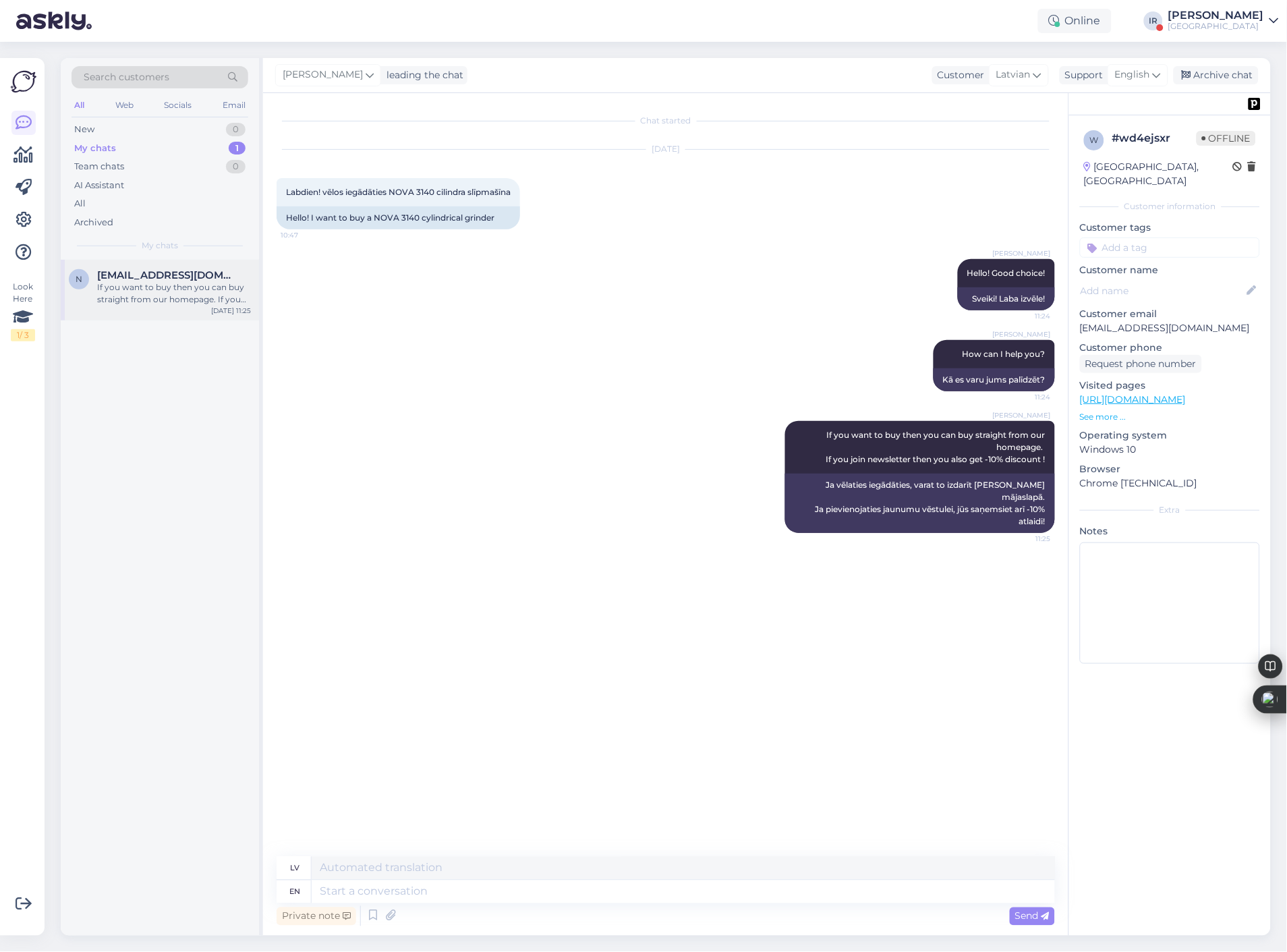
click at [164, 291] on div "If you want to buy then you can buy straight from our homepage. If you join new…" at bounding box center [174, 293] width 154 height 24
click at [1234, 24] on div "[GEOGRAPHIC_DATA]" at bounding box center [1216, 26] width 96 height 11
